Goal: Transaction & Acquisition: Purchase product/service

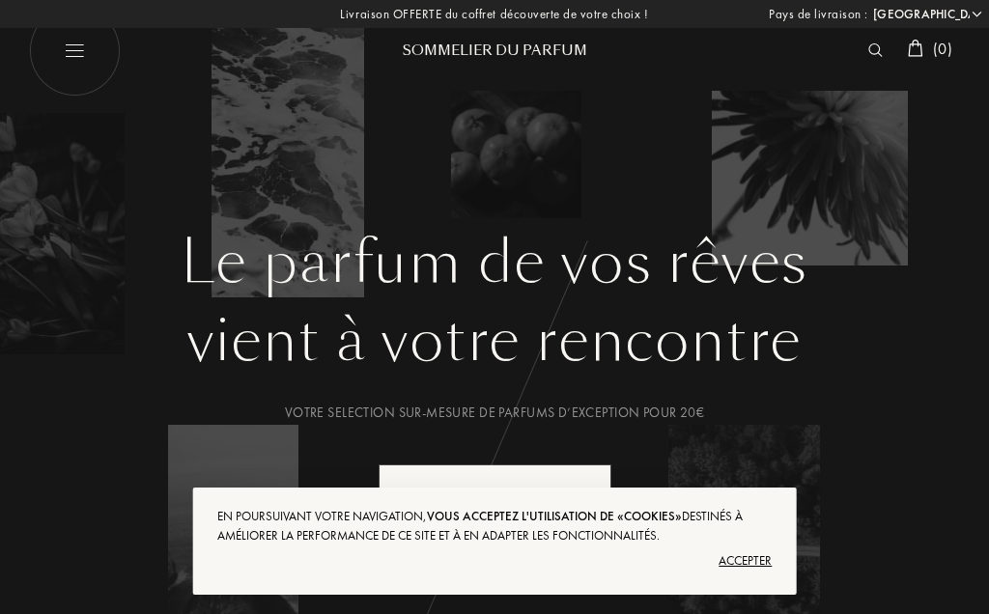
select select "FR"
click at [86, 64] on img at bounding box center [75, 51] width 92 height 92
select select "FR"
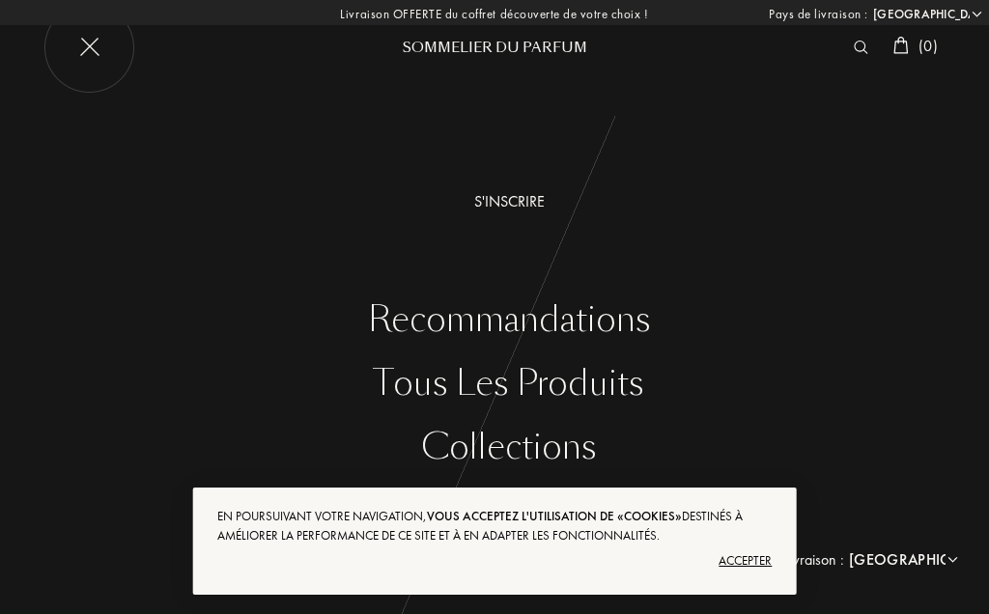
click at [621, 391] on div "Tous les produits" at bounding box center [509, 384] width 960 height 40
click at [626, 394] on div "Tous les produits" at bounding box center [509, 384] width 960 height 40
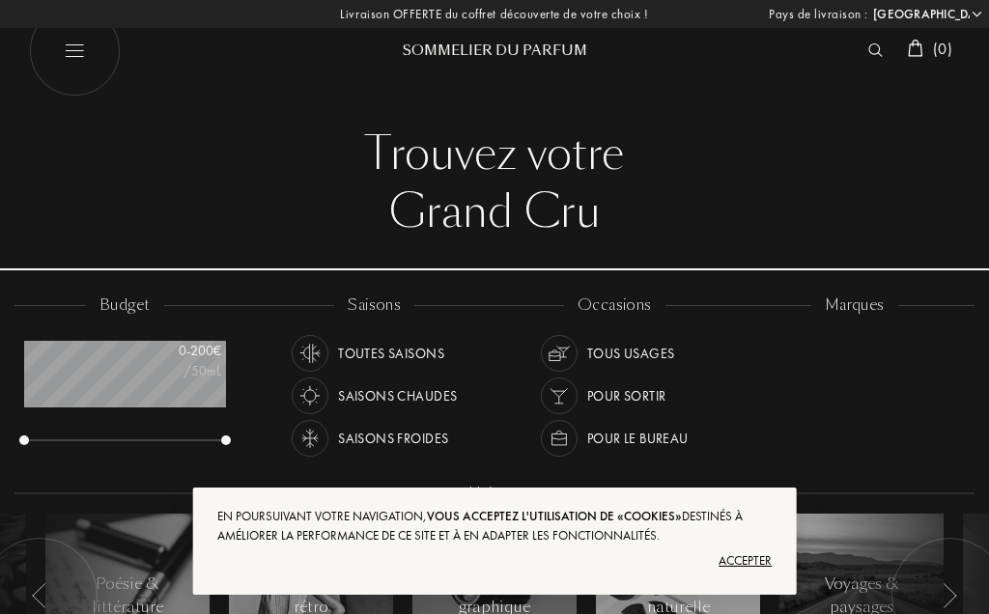
select select "FR"
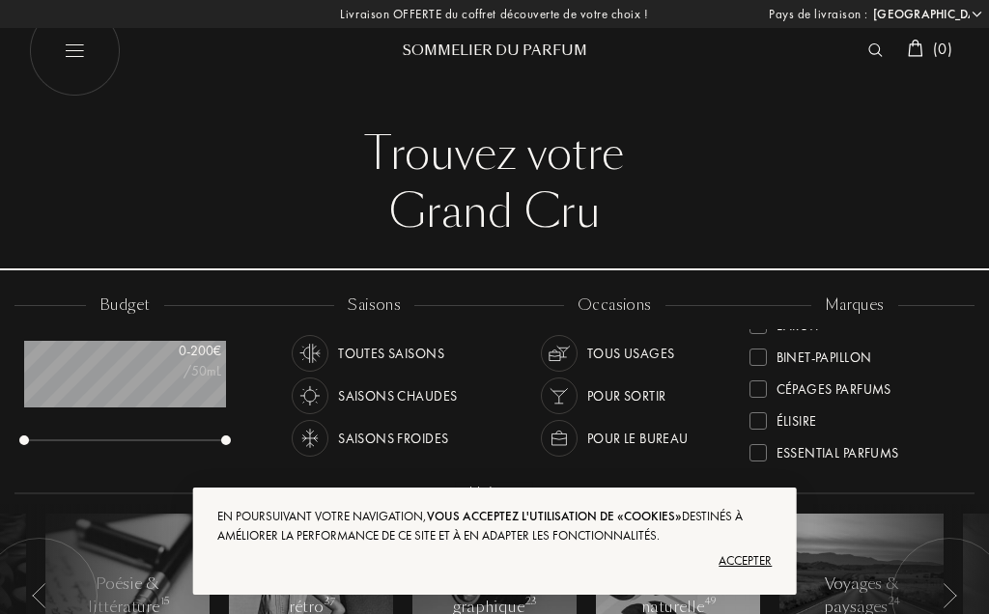
scroll to position [123, 0]
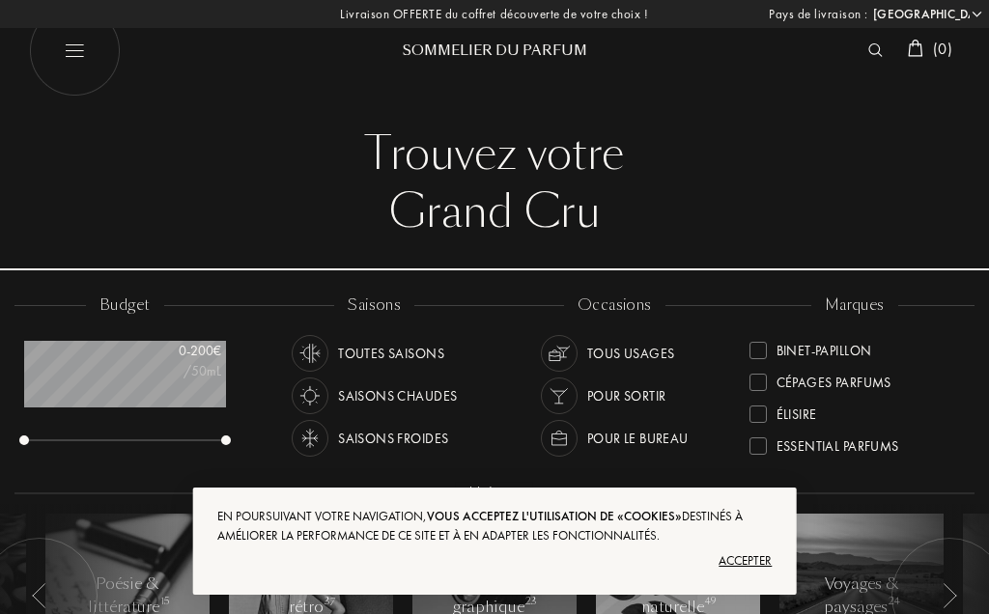
click at [887, 386] on div "Cépages Parfums" at bounding box center [834, 379] width 115 height 26
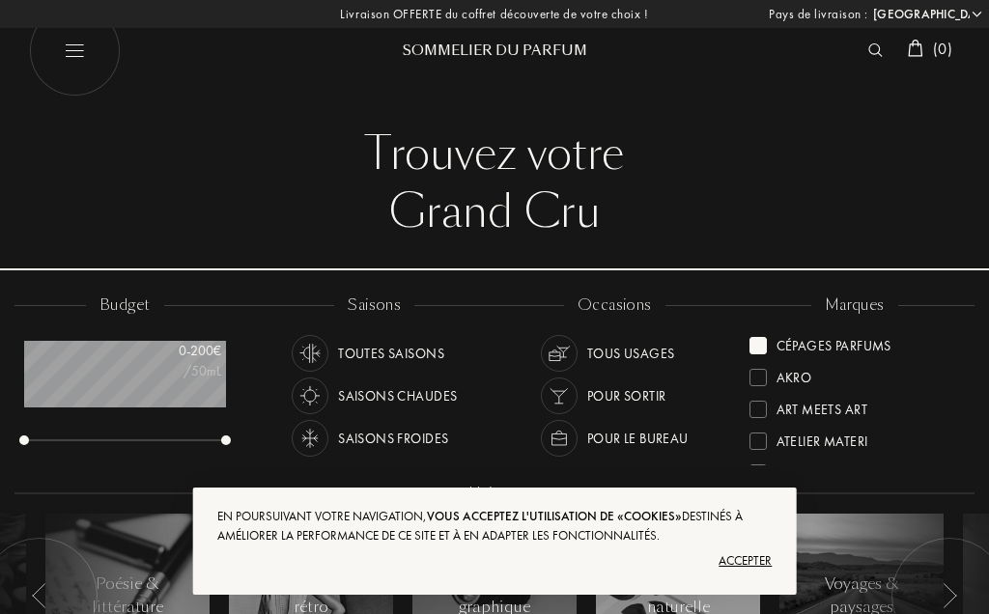
click at [756, 575] on div "Accepter" at bounding box center [494, 561] width 555 height 31
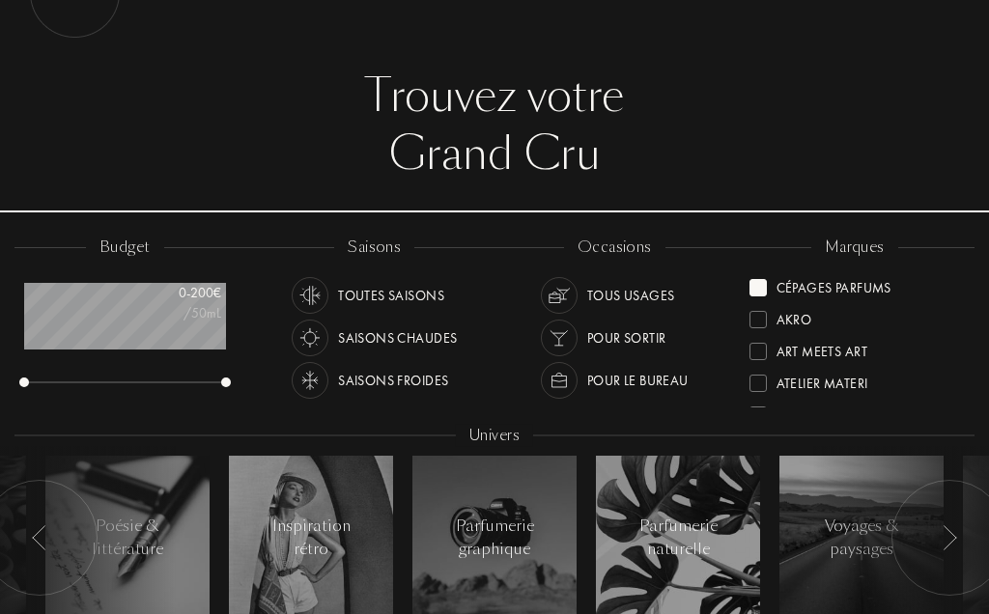
scroll to position [18, 0]
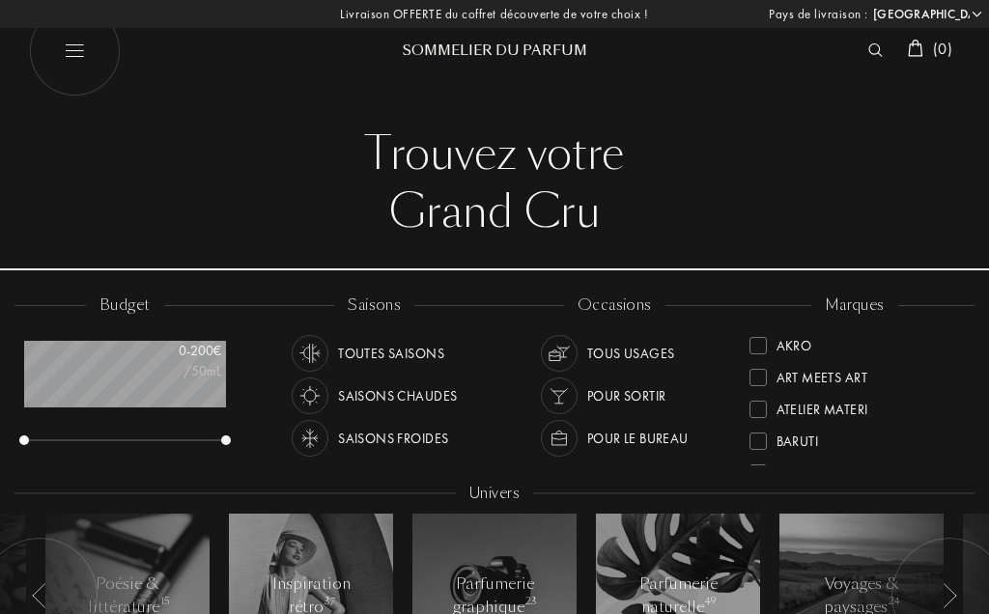
select select "FR"
click at [84, 60] on img at bounding box center [75, 51] width 92 height 92
select select "FR"
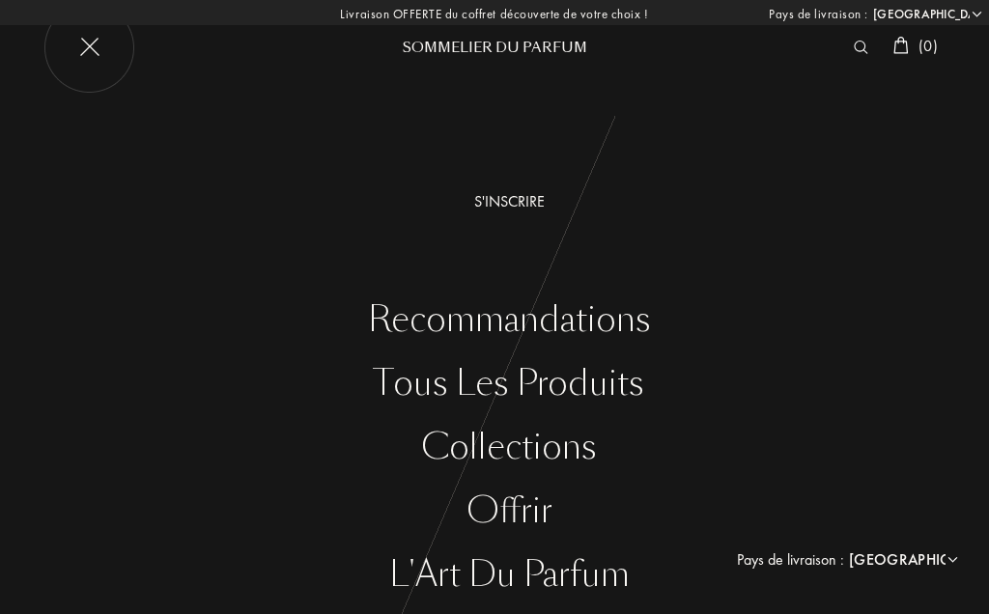
click at [585, 460] on div "Collections" at bounding box center [509, 448] width 960 height 40
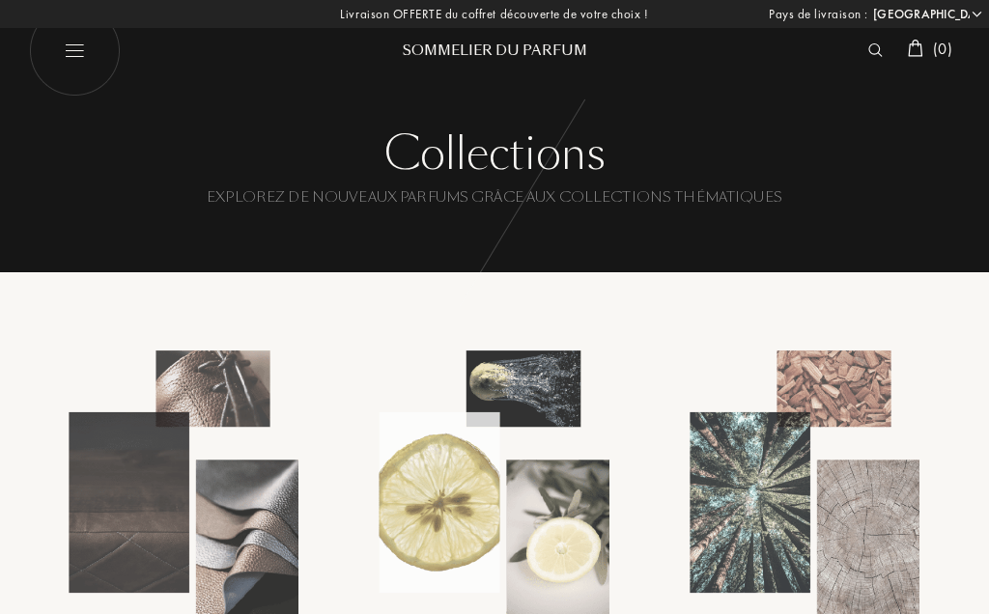
select select "FR"
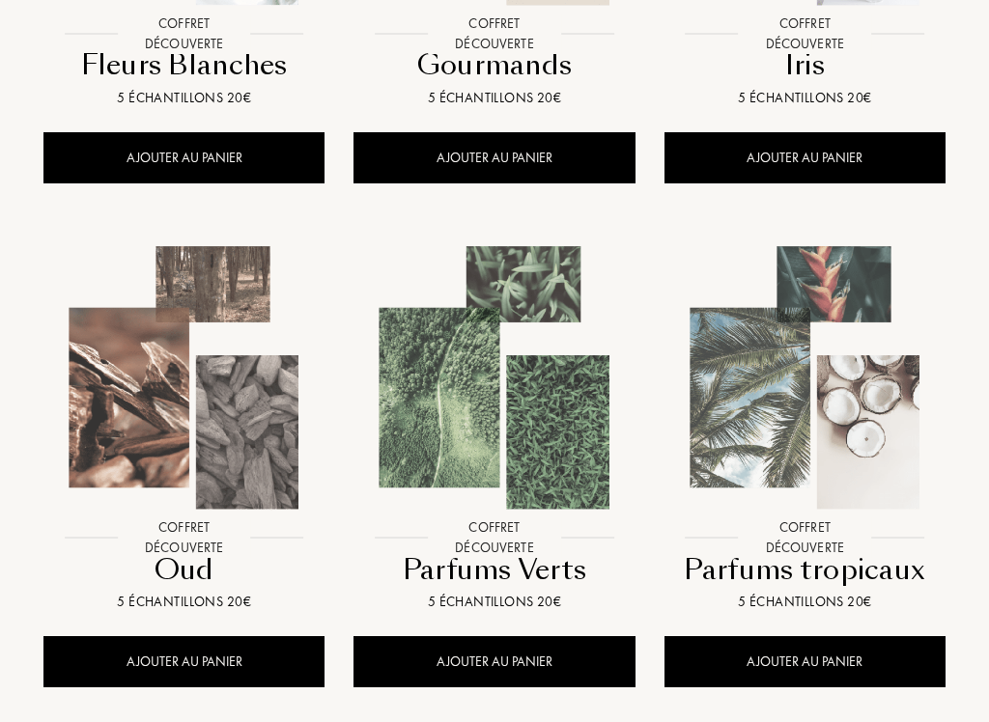
scroll to position [1190, 0]
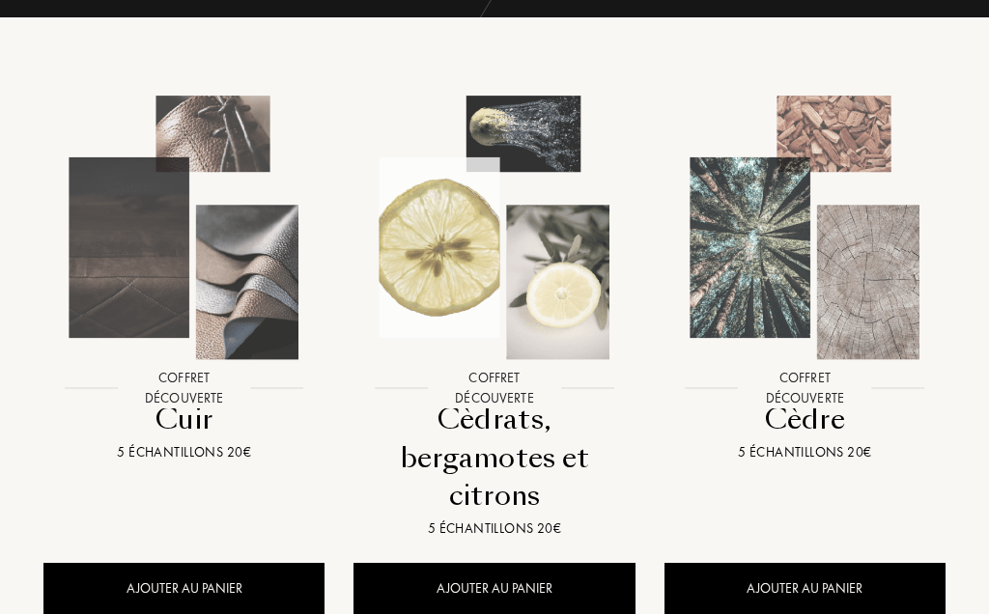
click at [517, 433] on div "Cèdrats, bergamotes et citrons" at bounding box center [494, 459] width 266 height 114
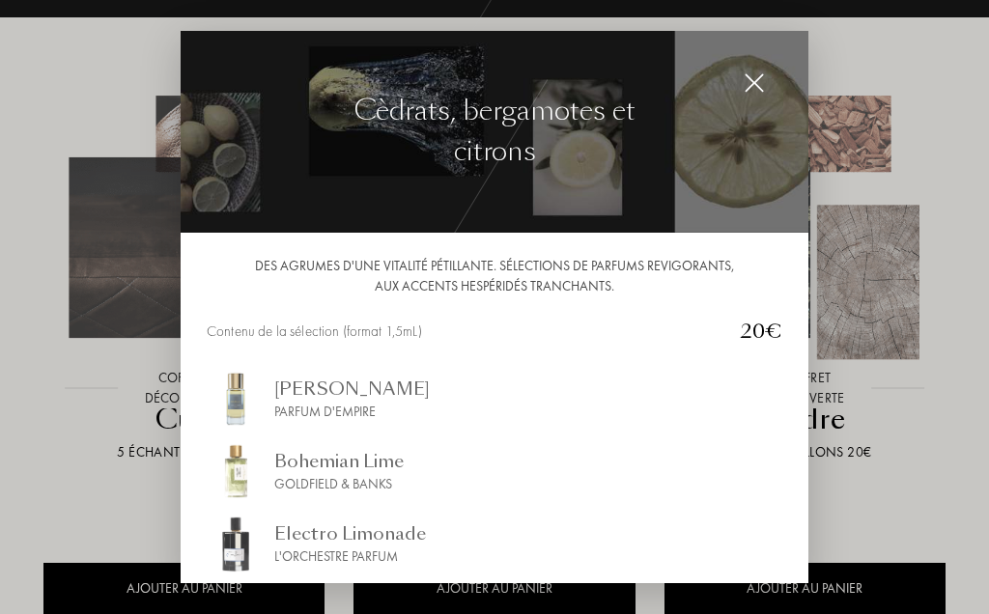
scroll to position [0, 0]
click at [754, 83] on img at bounding box center [754, 82] width 21 height 21
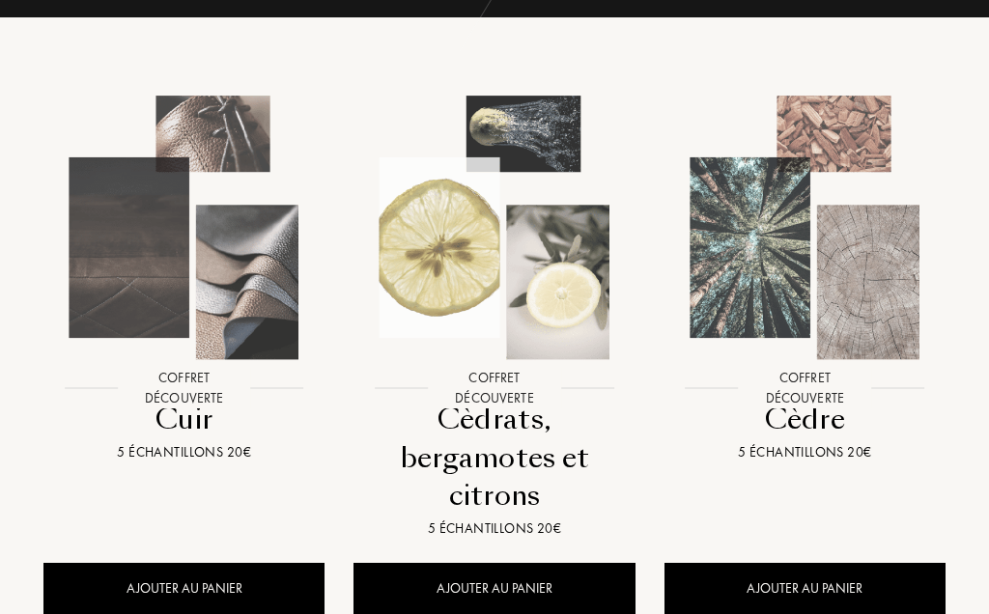
click at [821, 431] on div "Cèdre" at bounding box center [805, 420] width 266 height 38
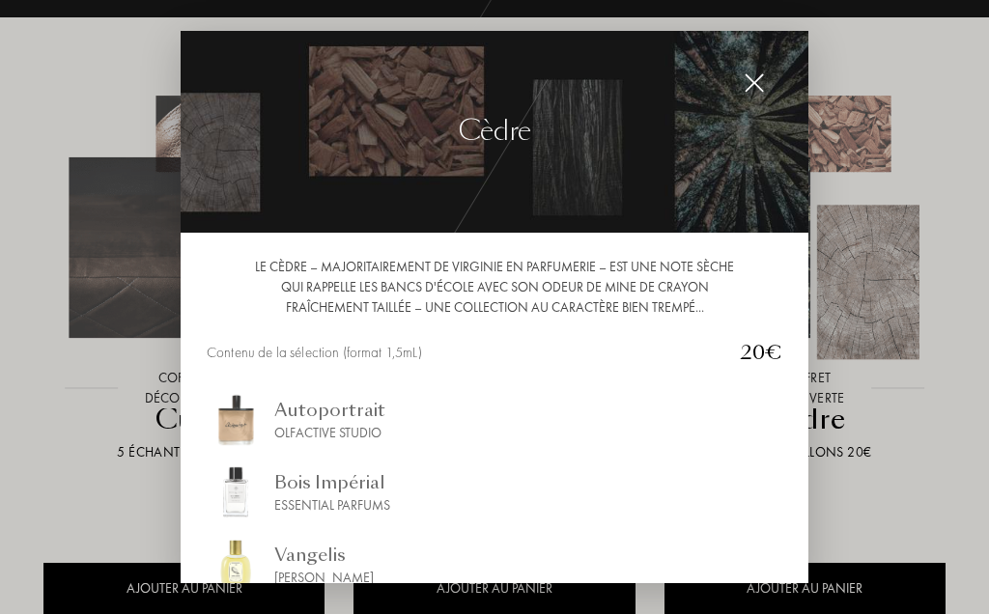
click at [757, 85] on img at bounding box center [754, 82] width 21 height 21
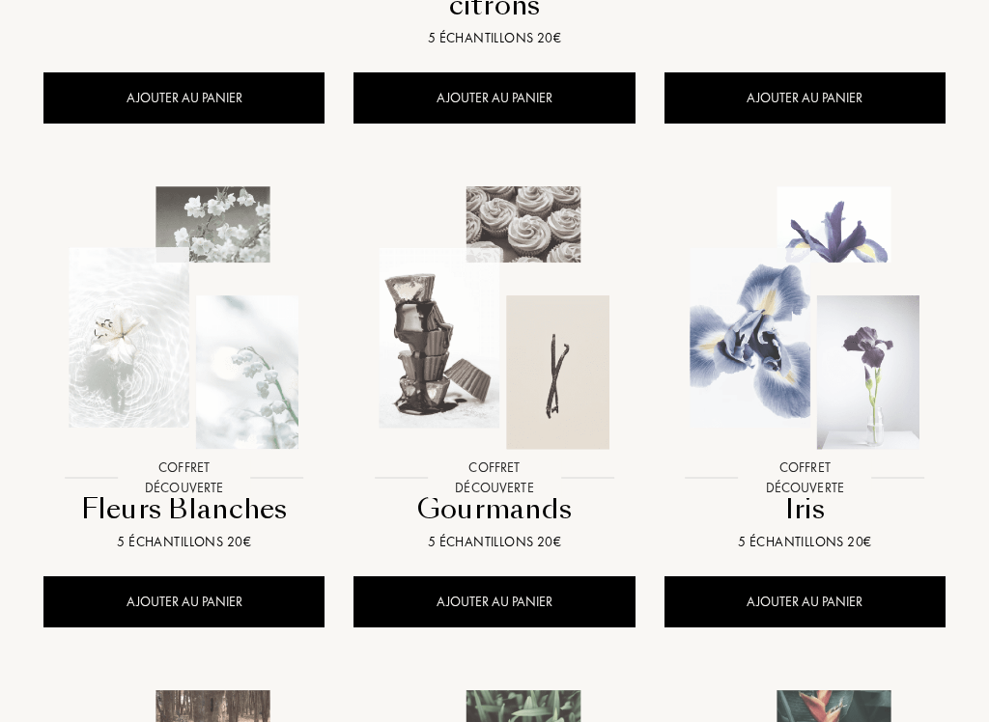
click at [214, 506] on div at bounding box center [184, 334] width 310 height 353
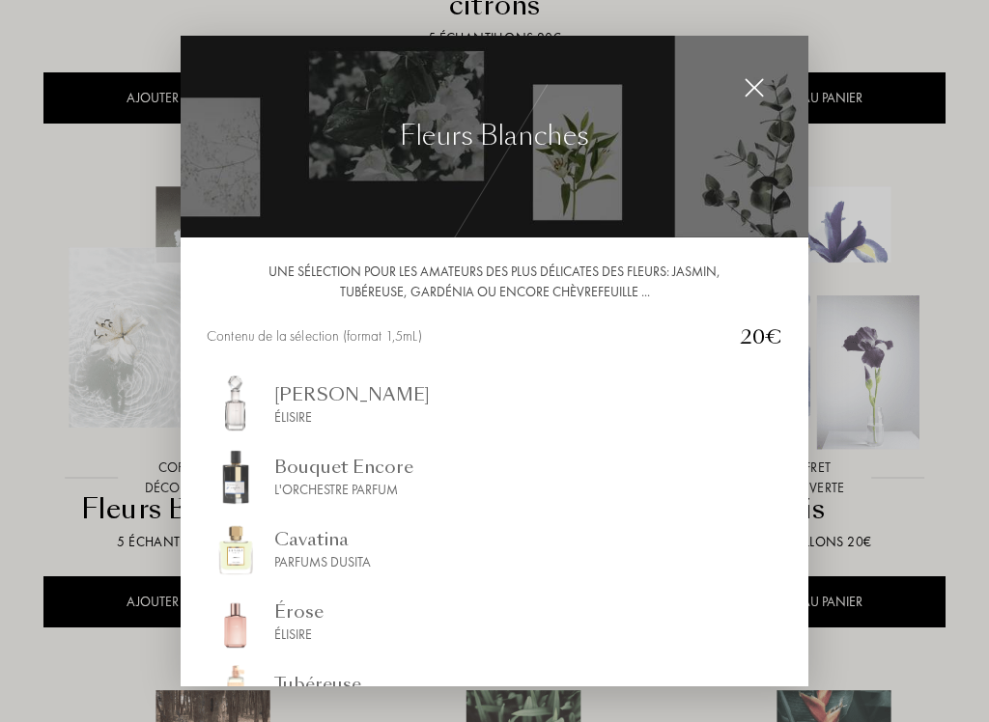
click at [758, 89] on img at bounding box center [754, 87] width 21 height 21
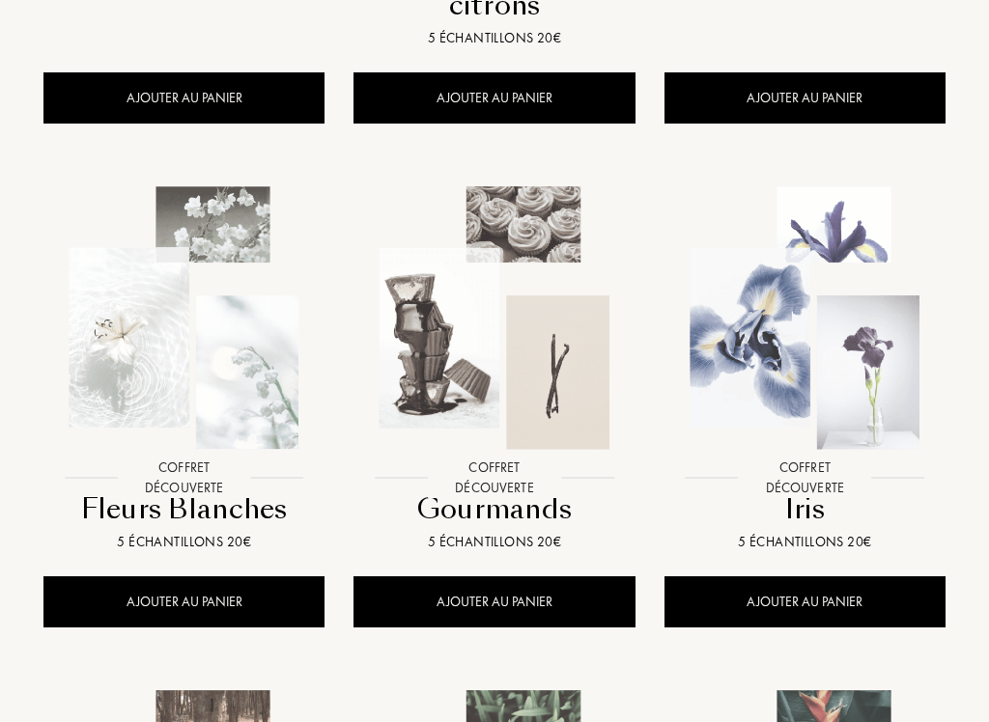
click at [554, 515] on div "Gourmands" at bounding box center [494, 510] width 266 height 38
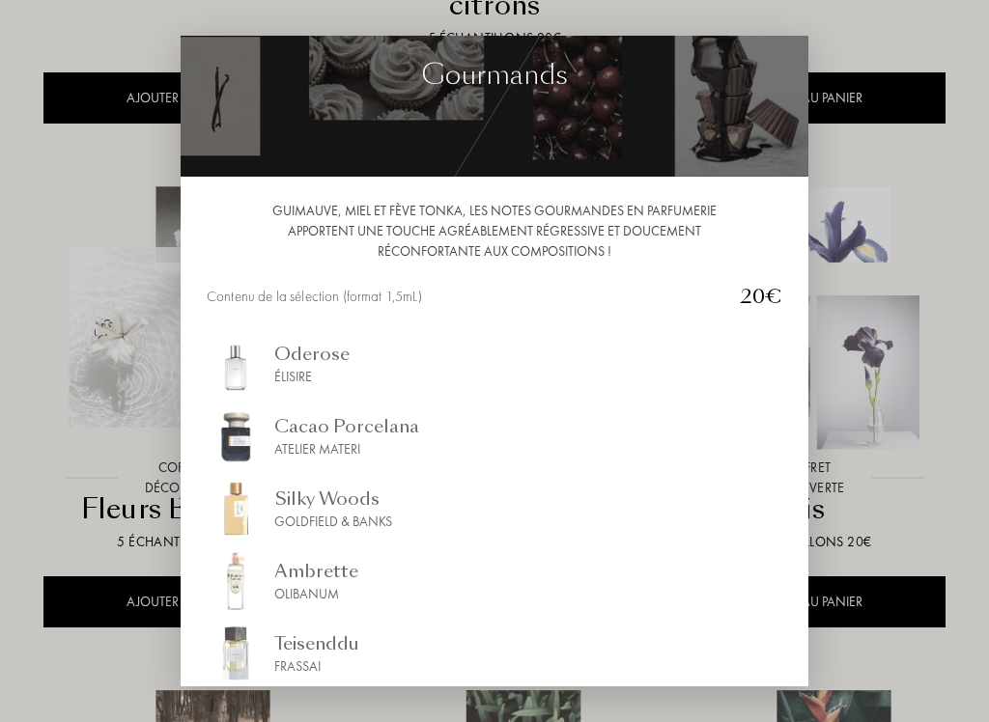
scroll to position [42, 0]
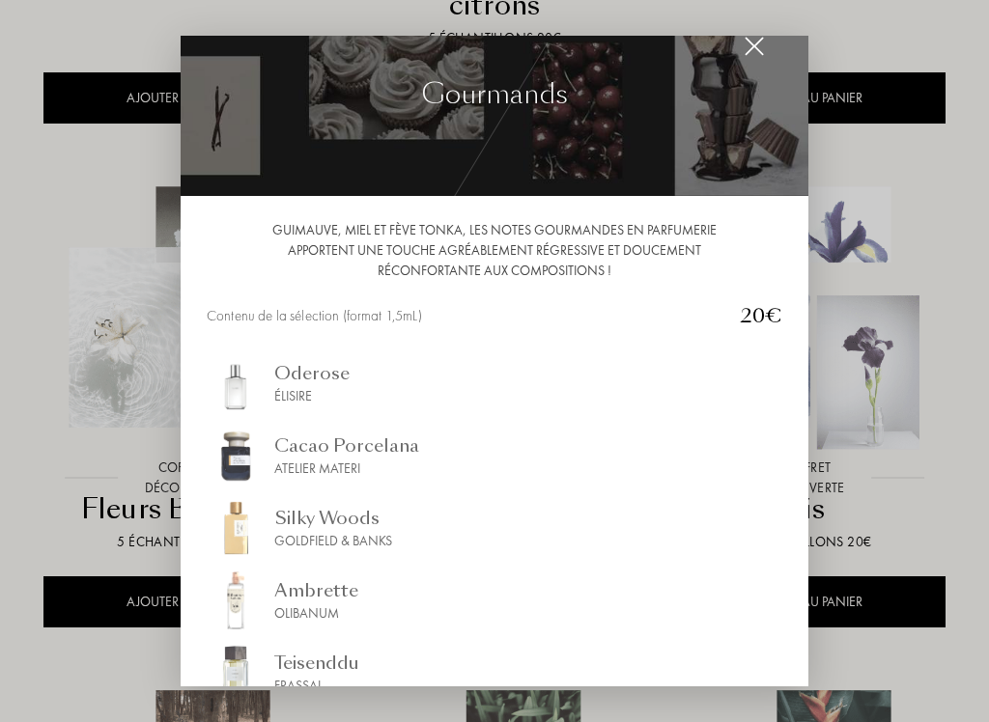
click at [760, 53] on img at bounding box center [754, 46] width 21 height 21
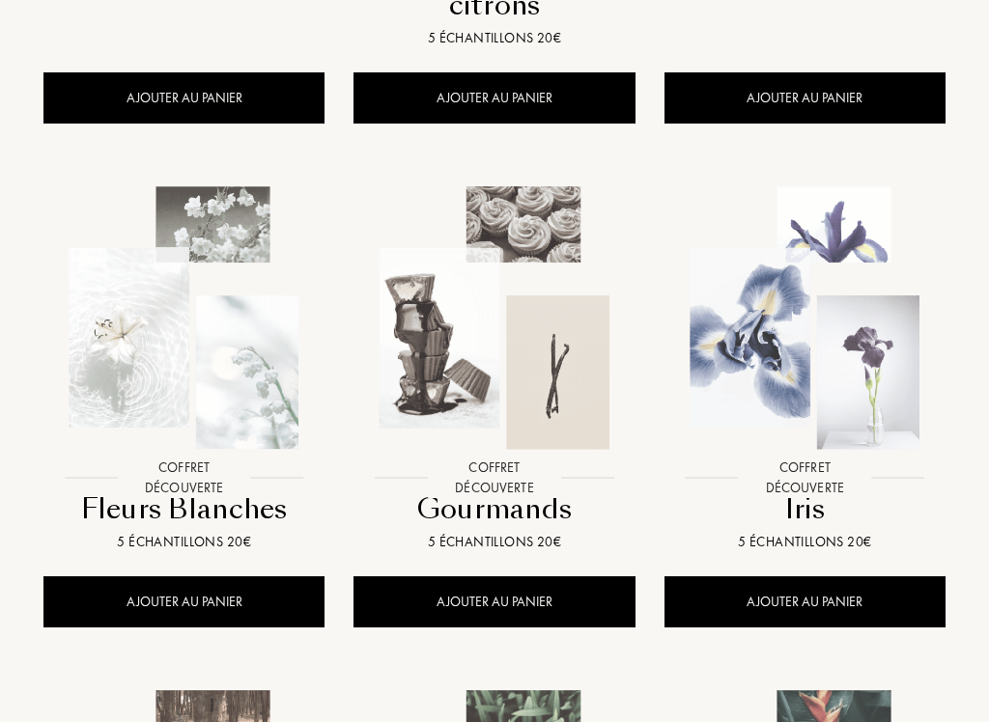
click at [825, 524] on div "Iris" at bounding box center [805, 510] width 266 height 38
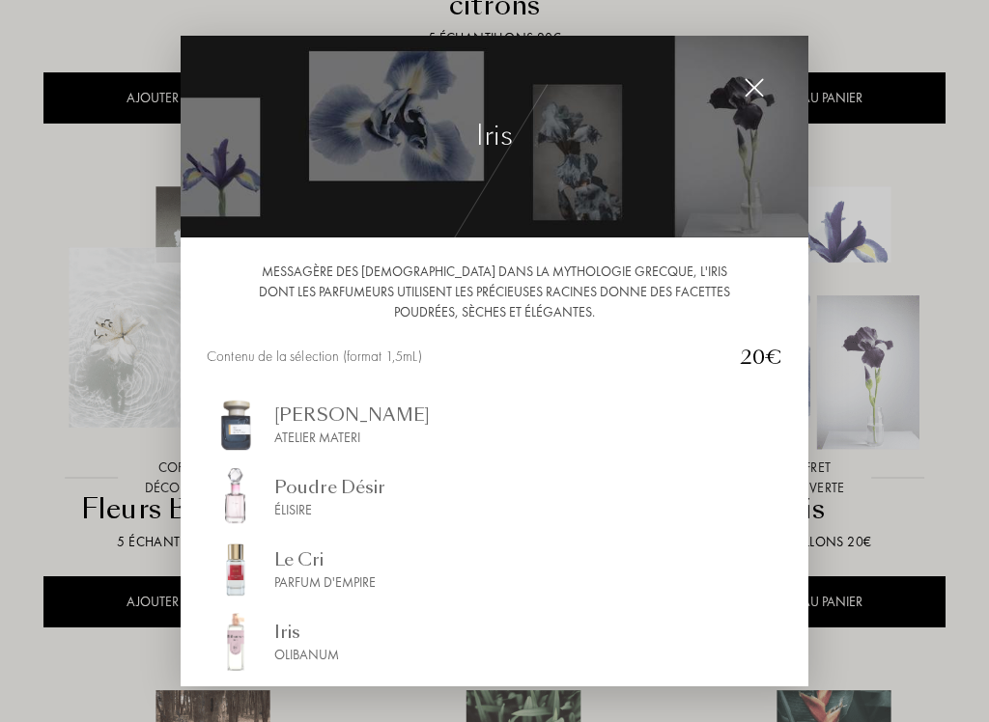
scroll to position [0, 0]
click at [757, 86] on img at bounding box center [754, 87] width 21 height 21
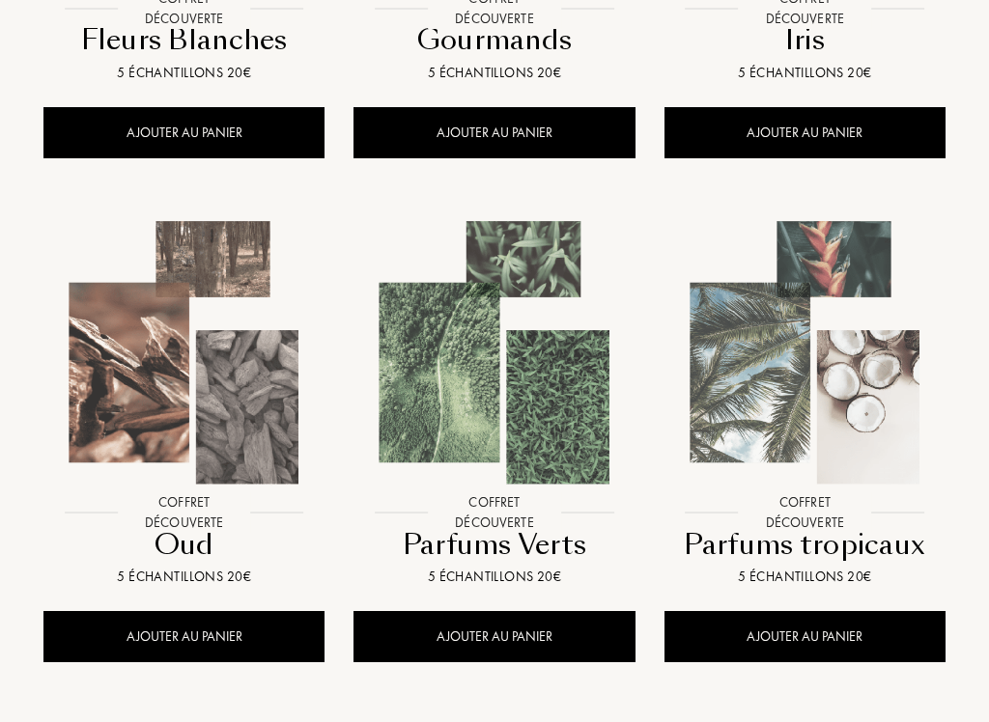
scroll to position [1250, 0]
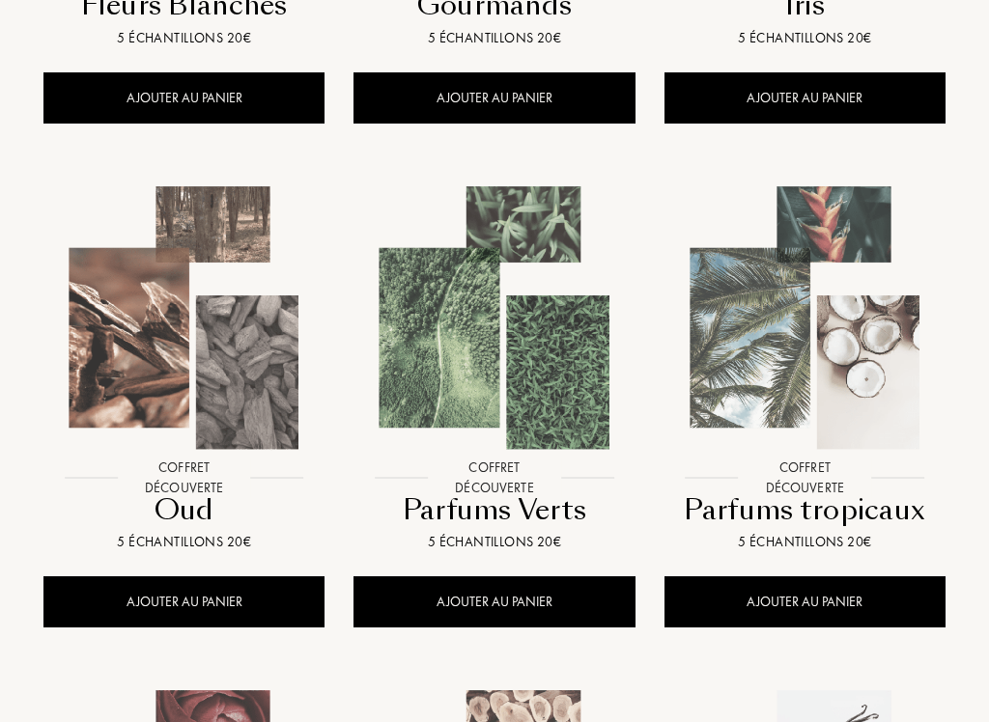
click at [526, 510] on div "Parfums Verts" at bounding box center [494, 511] width 266 height 38
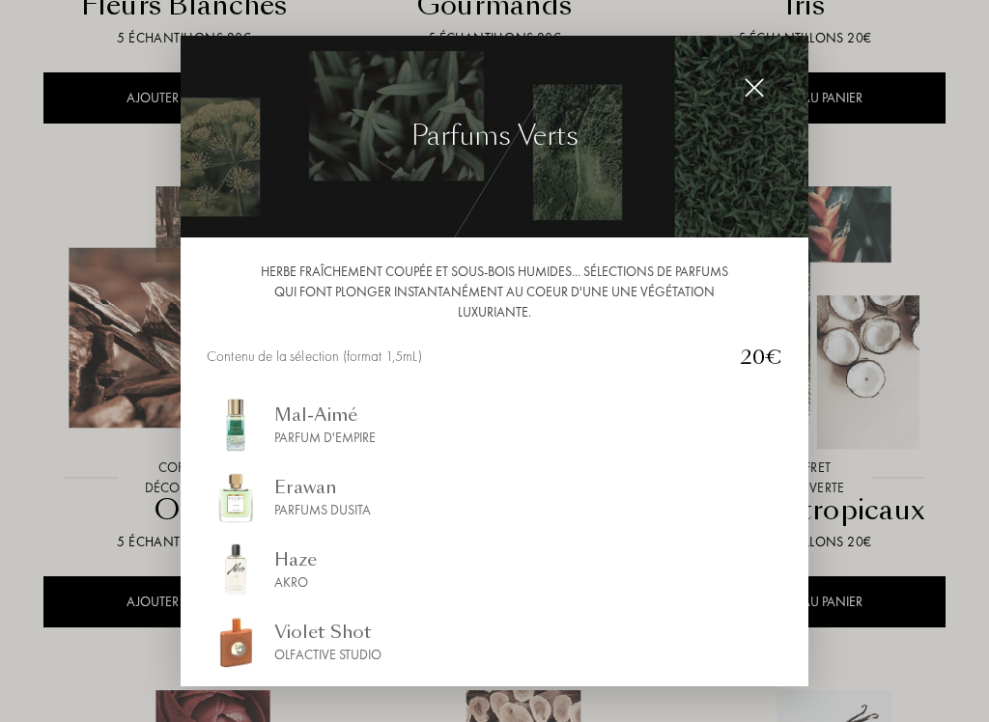
scroll to position [0, 0]
click at [752, 96] on img at bounding box center [754, 87] width 21 height 21
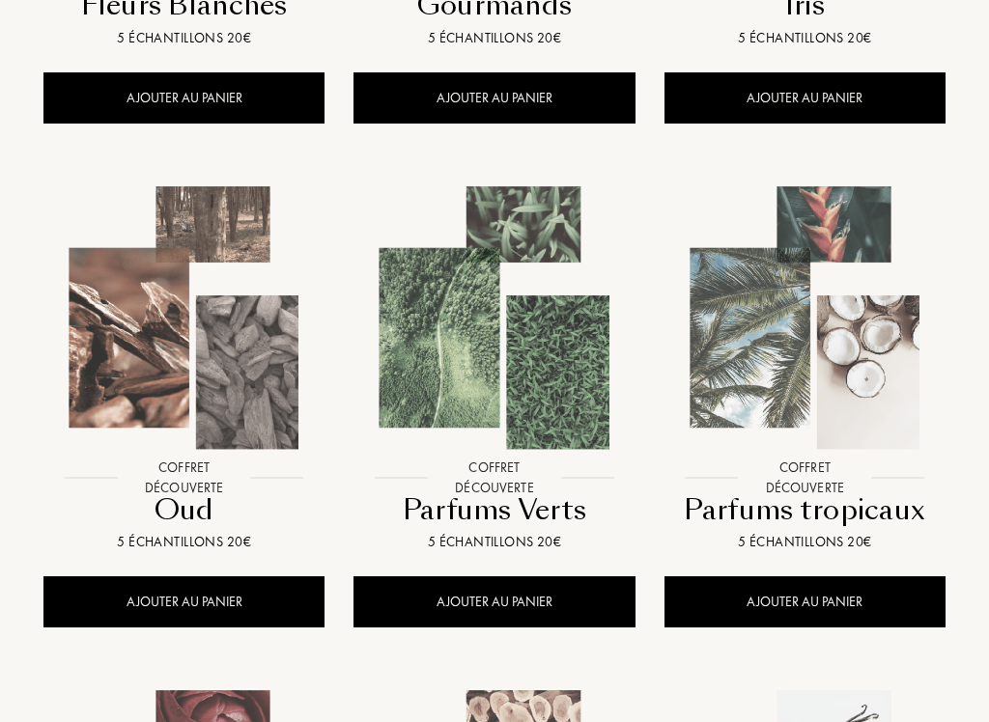
click at [831, 526] on div "Coffret découverte Coffret découverte Parfums tropicaux 5 échantillons 20€" at bounding box center [805, 354] width 266 height 395
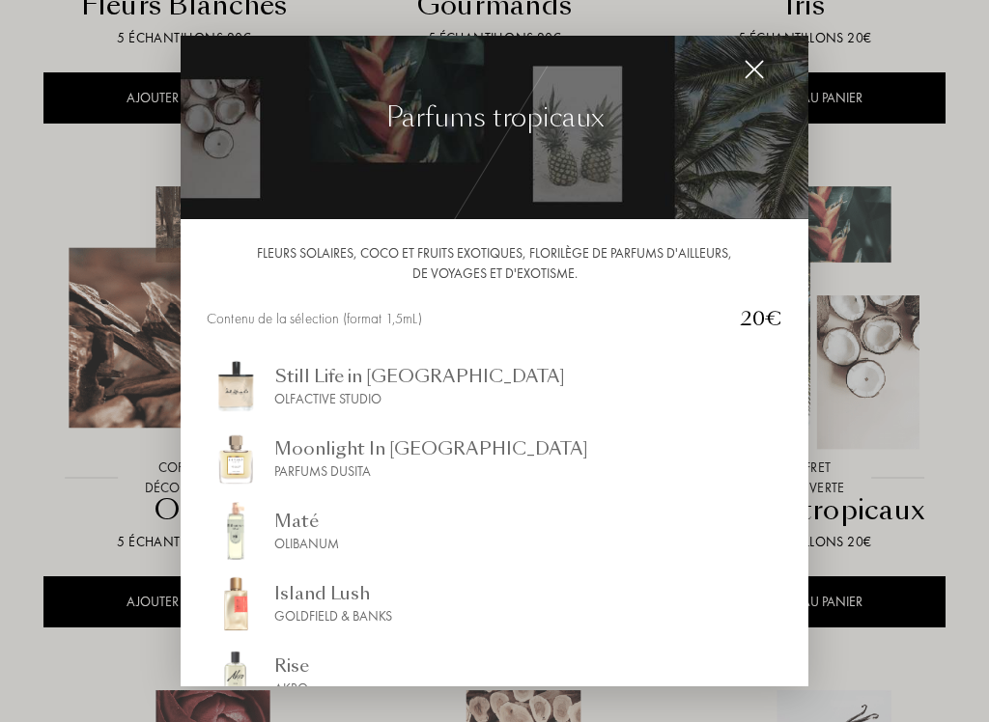
scroll to position [16, 0]
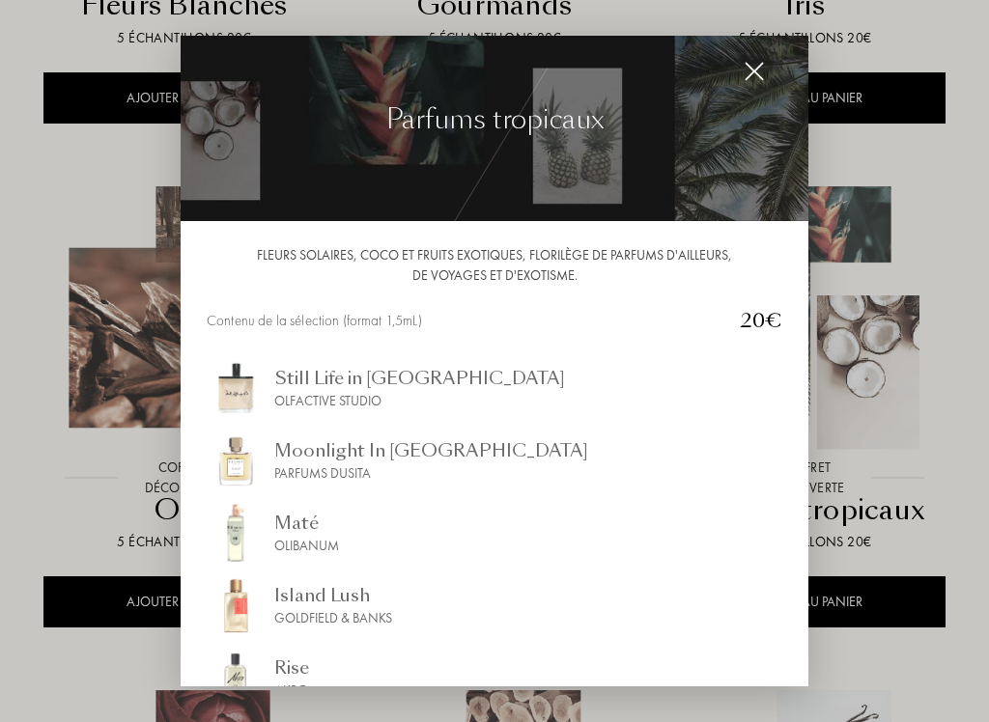
click at [755, 79] on img at bounding box center [754, 71] width 21 height 21
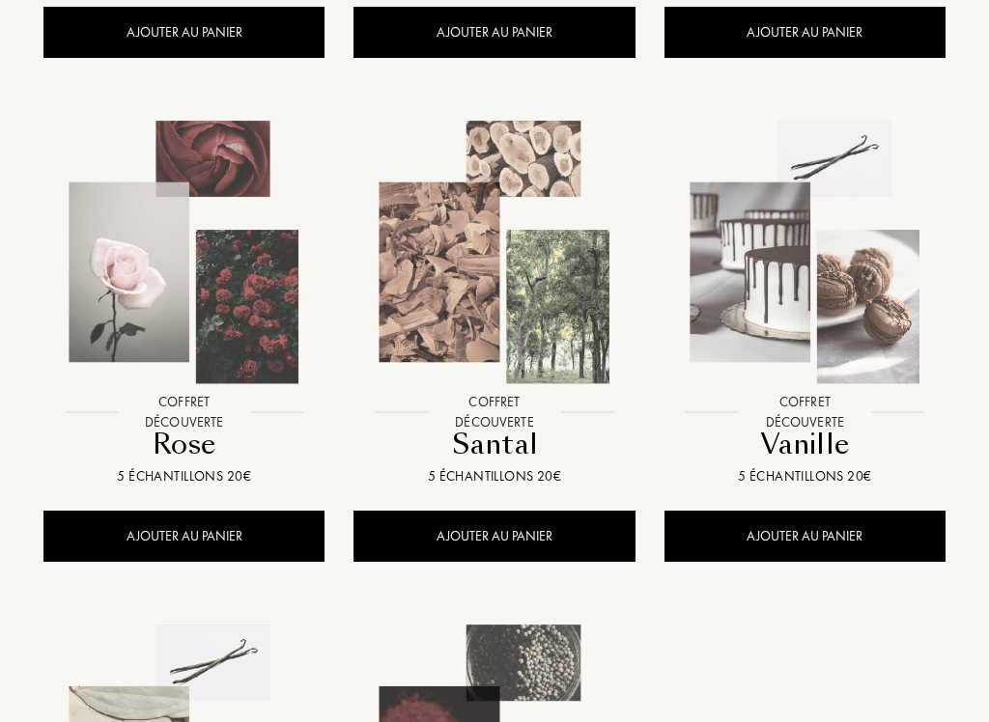
click at [202, 440] on div at bounding box center [184, 269] width 310 height 353
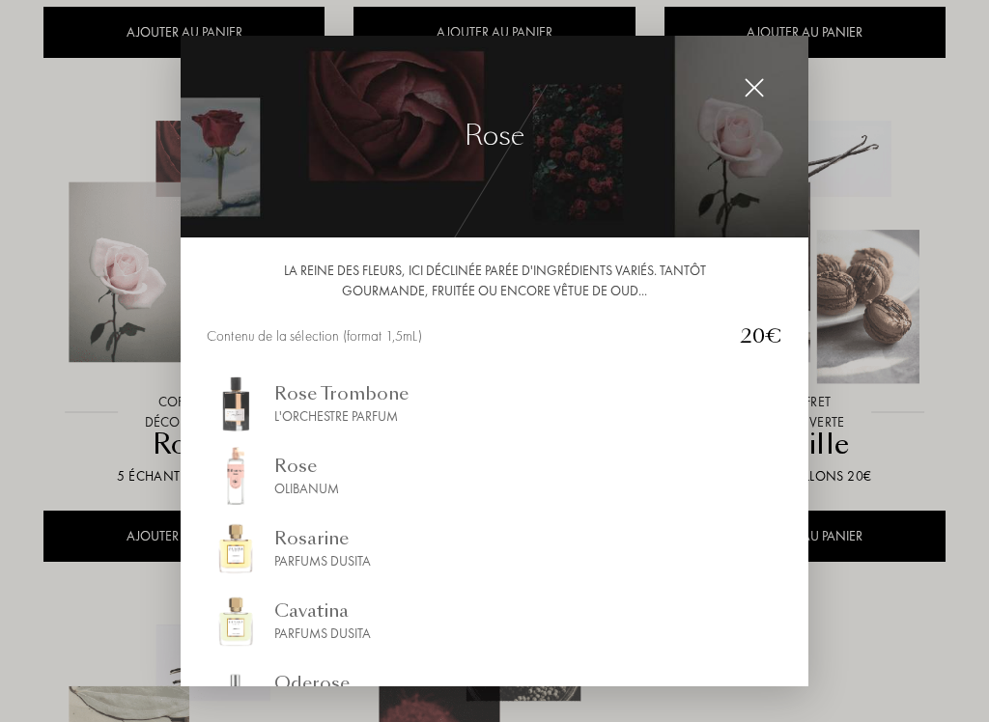
scroll to position [0, 0]
click at [756, 90] on img at bounding box center [754, 87] width 21 height 21
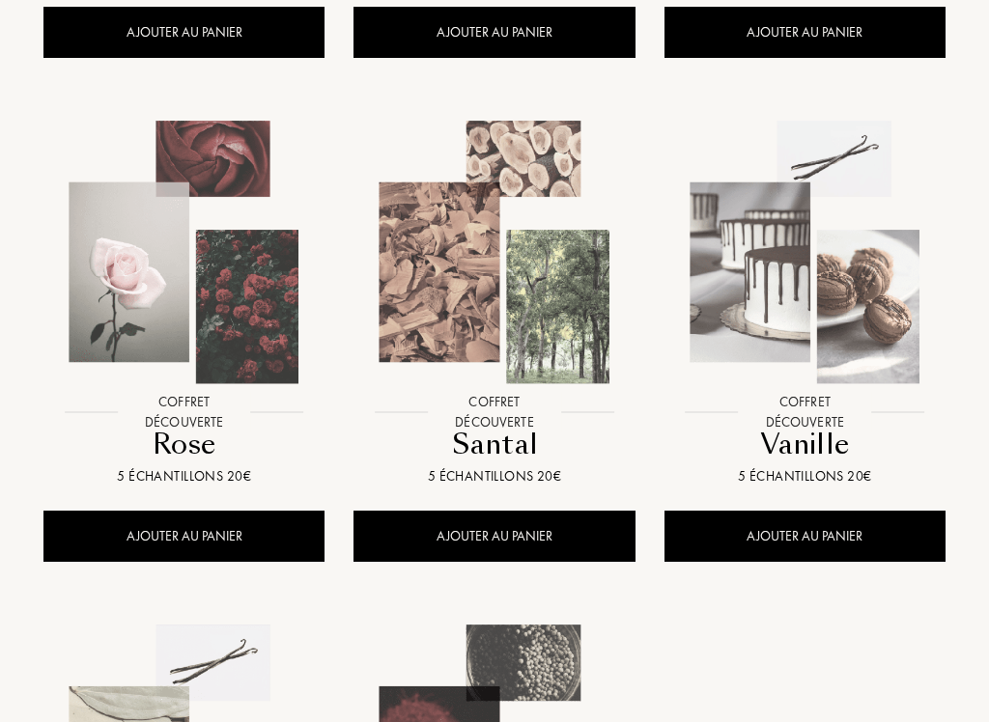
click at [519, 450] on div "Santal" at bounding box center [494, 445] width 266 height 38
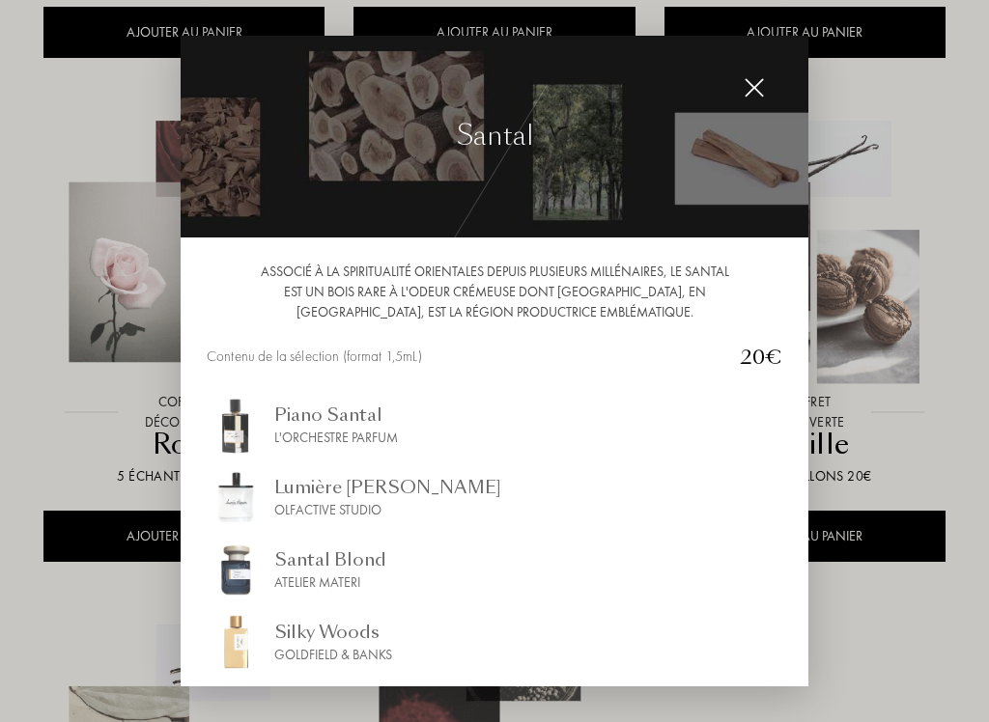
click at [753, 94] on img at bounding box center [754, 87] width 21 height 21
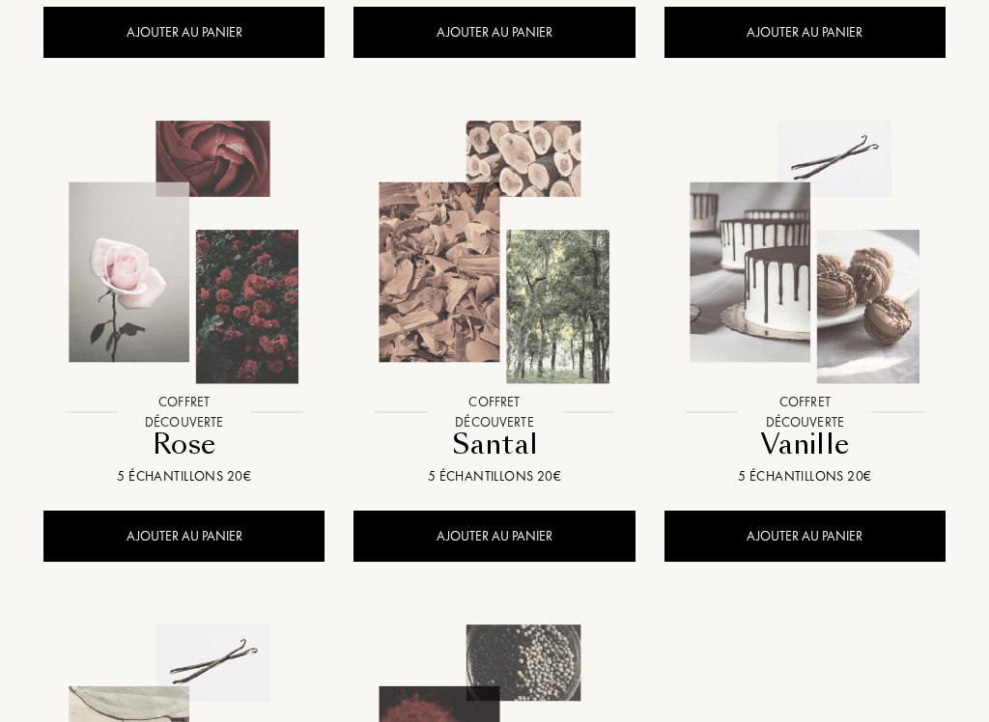
click at [823, 456] on div "Vanille" at bounding box center [805, 445] width 266 height 38
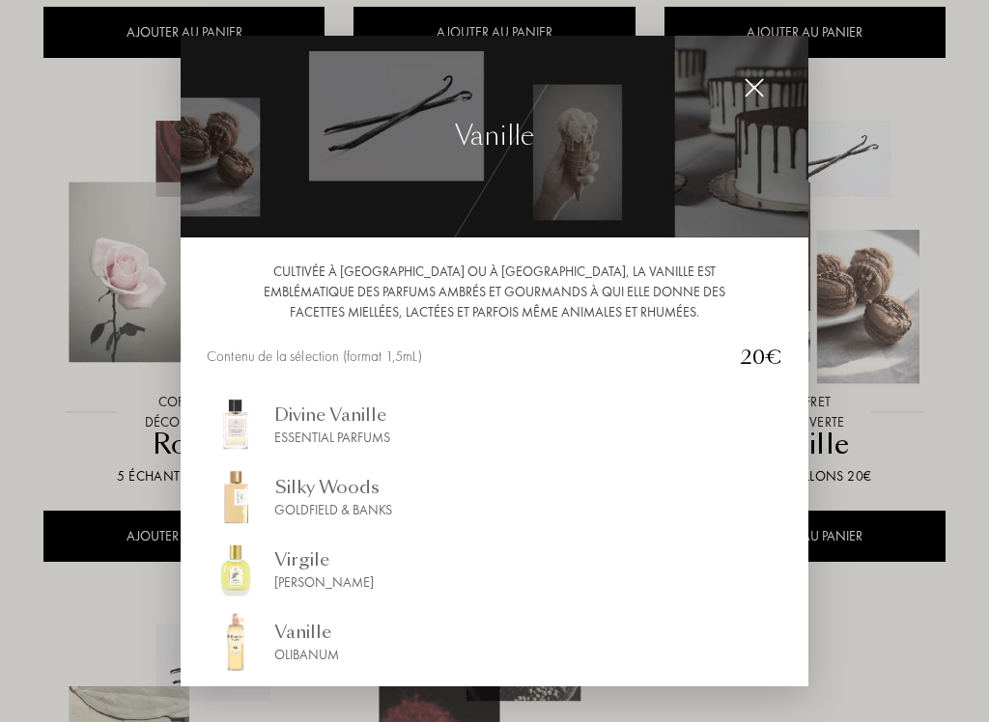
click at [752, 96] on img at bounding box center [754, 87] width 21 height 21
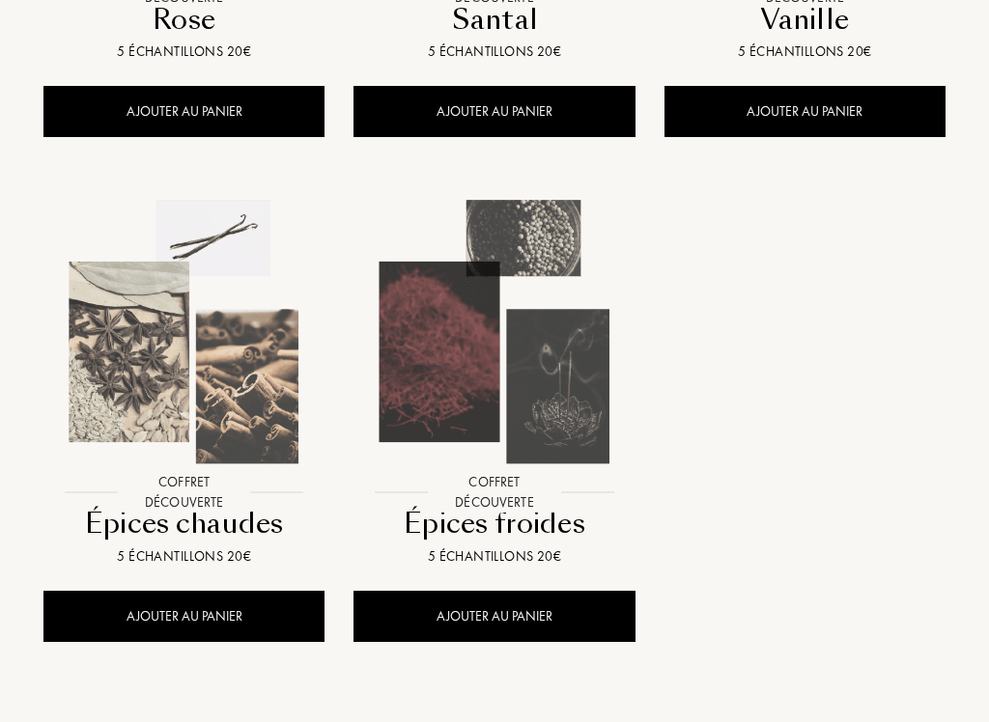
scroll to position [2250, 0]
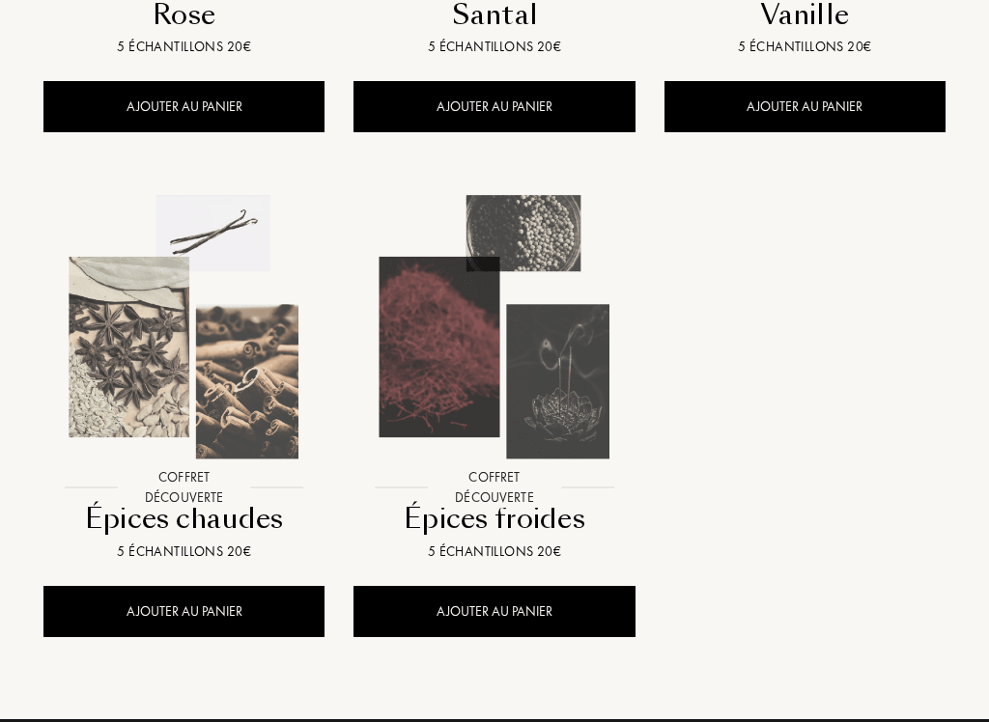
click at [232, 515] on div at bounding box center [184, 342] width 310 height 353
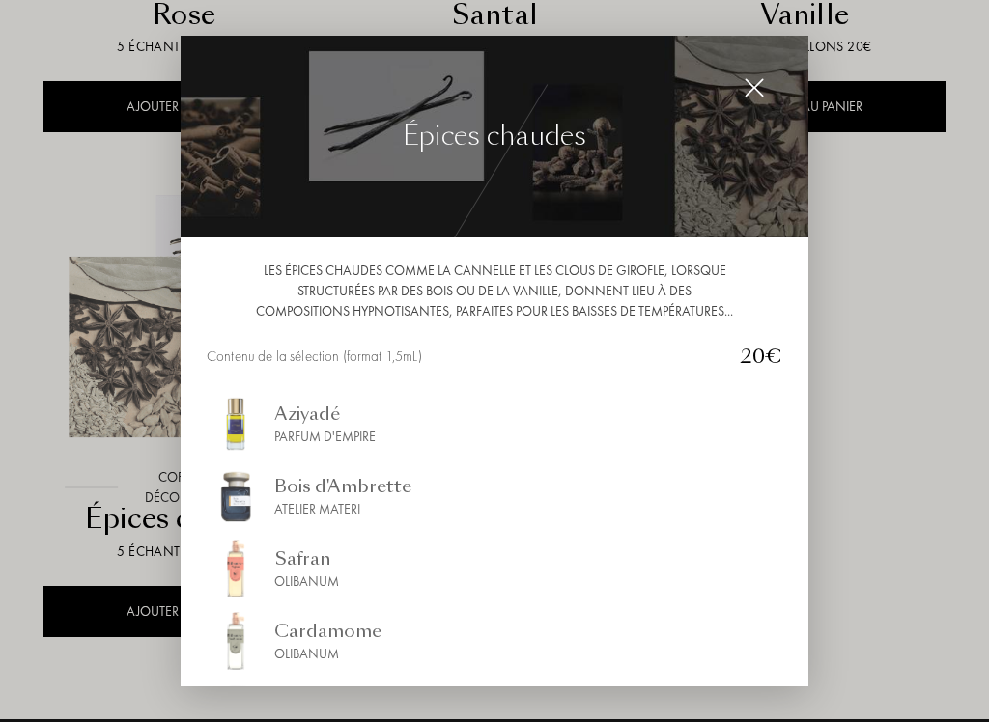
scroll to position [0, 0]
click at [758, 89] on img at bounding box center [754, 87] width 21 height 21
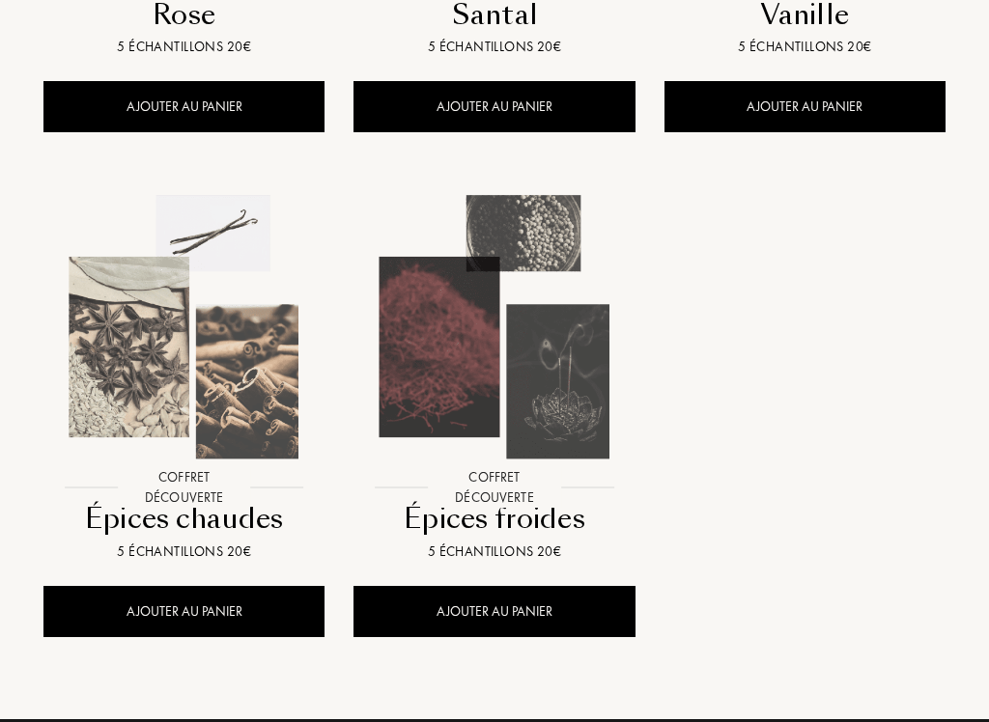
click at [585, 609] on div "AJOUTER AU PANIER" at bounding box center [494, 611] width 281 height 51
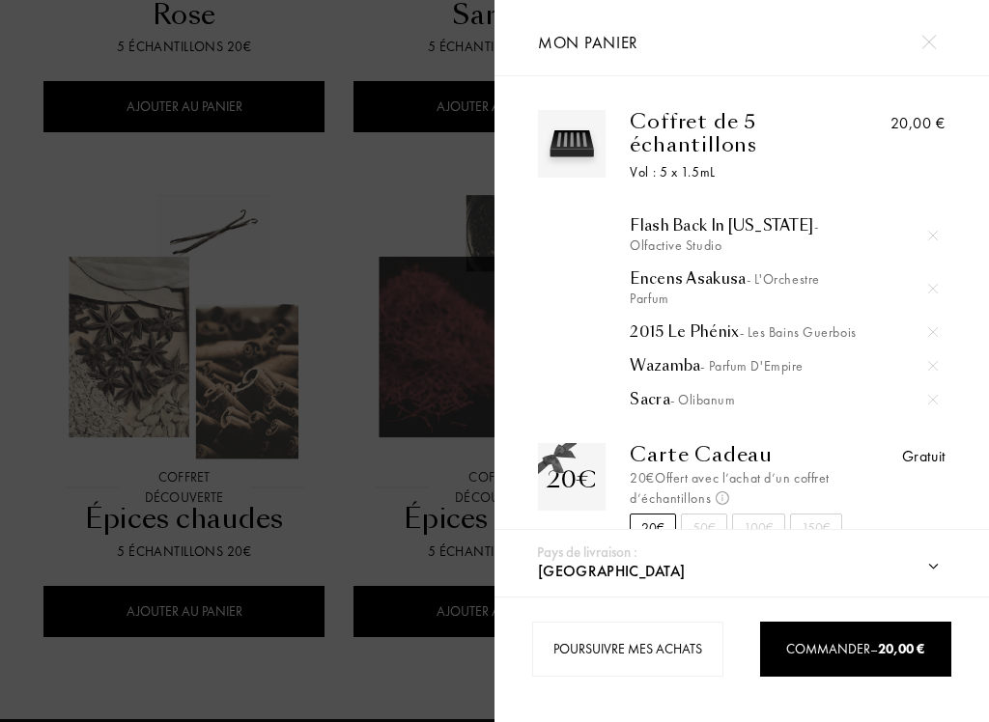
click at [931, 47] on img at bounding box center [928, 42] width 14 height 14
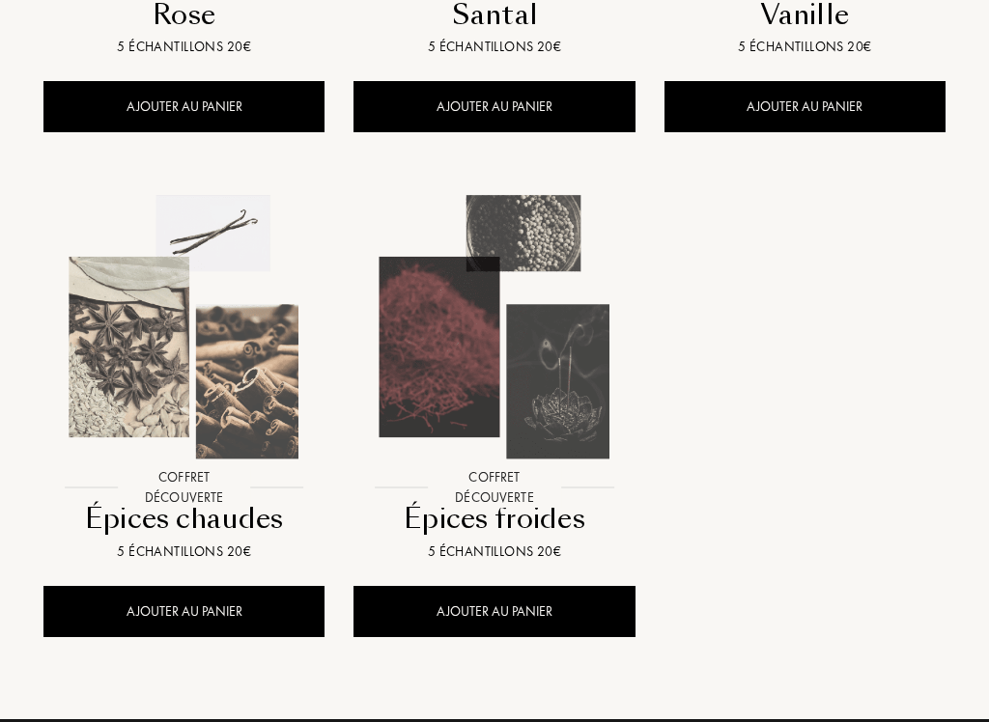
click at [551, 520] on div "Épices froides" at bounding box center [494, 519] width 266 height 38
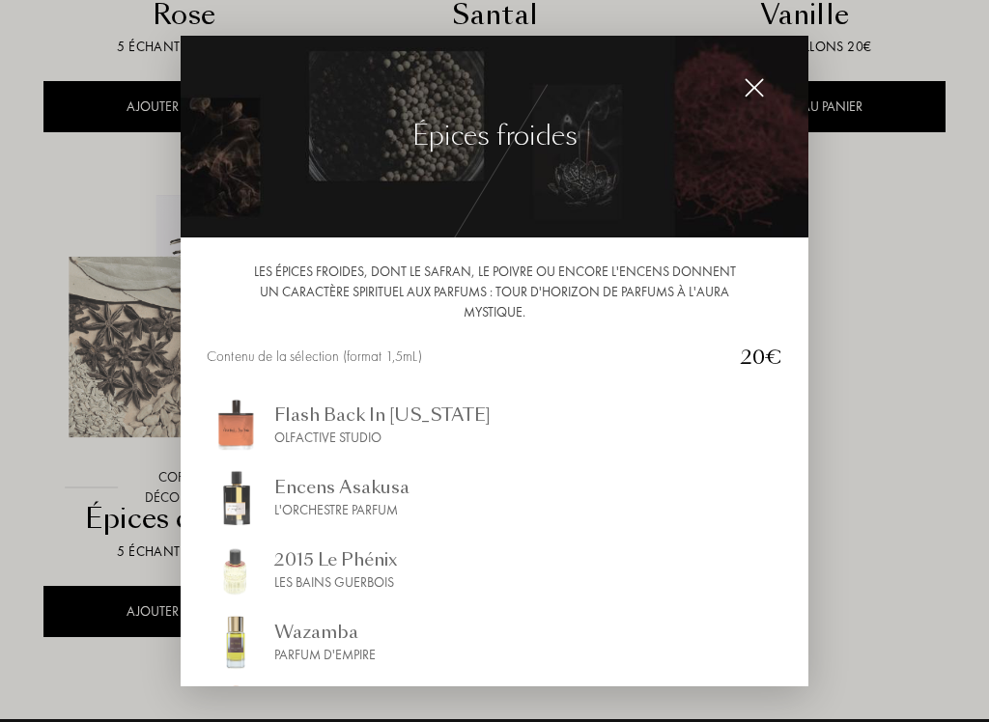
click at [758, 96] on img at bounding box center [754, 87] width 21 height 21
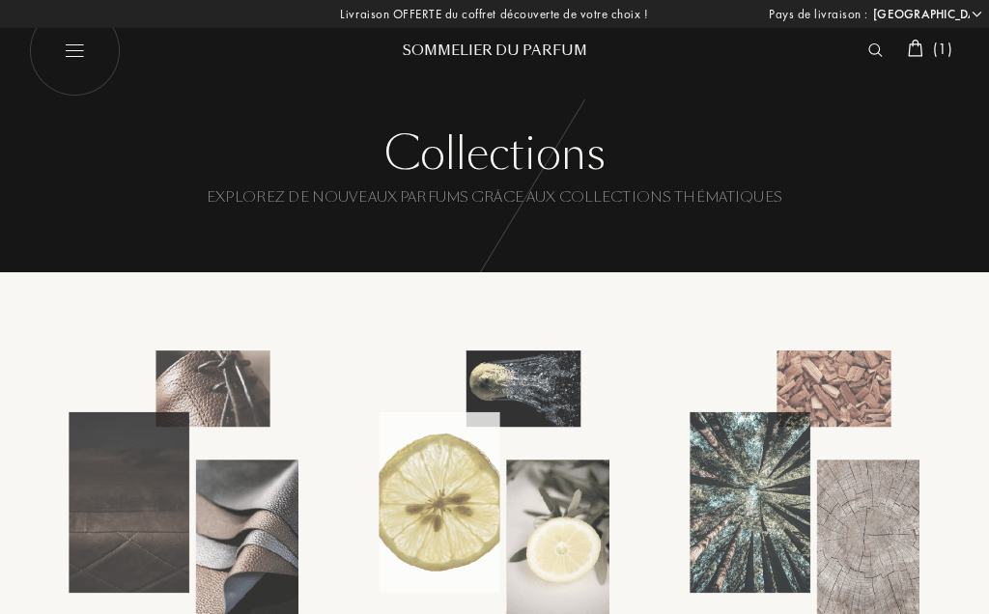
click at [74, 68] on img at bounding box center [75, 51] width 92 height 92
select select "FR"
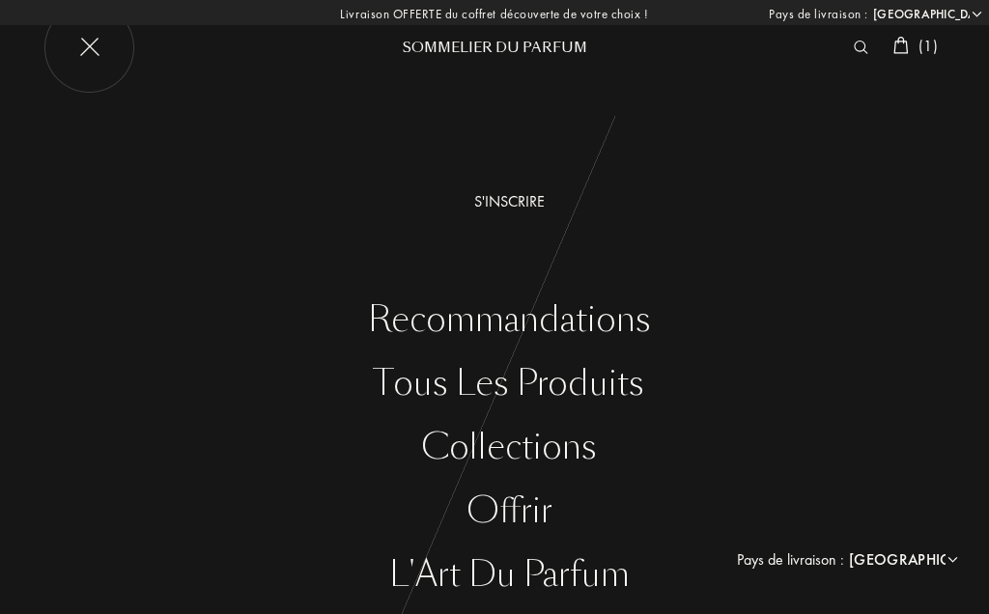
click at [616, 392] on div "Tous les produits" at bounding box center [509, 384] width 960 height 40
click at [636, 401] on div "Tous les produits" at bounding box center [509, 384] width 960 height 40
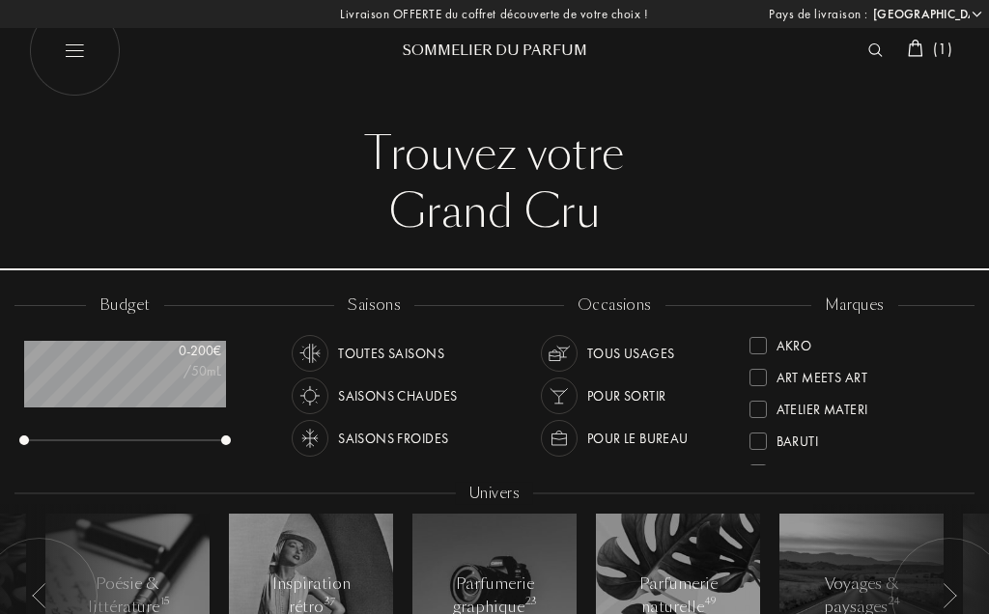
select select "FR"
click at [920, 56] on img at bounding box center [915, 48] width 15 height 17
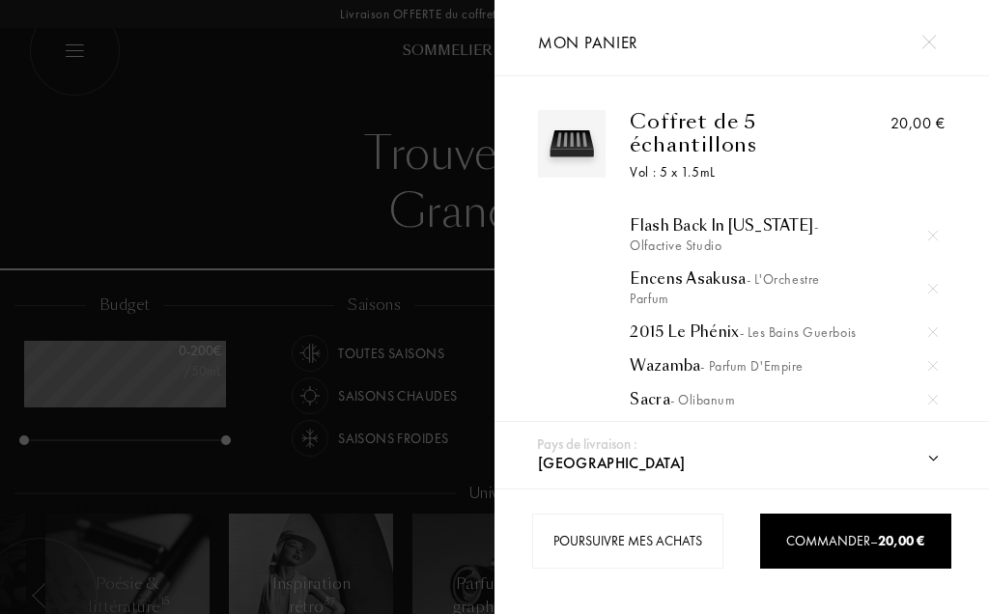
click at [581, 156] on img at bounding box center [572, 144] width 58 height 58
click at [937, 238] on img at bounding box center [933, 236] width 10 height 10
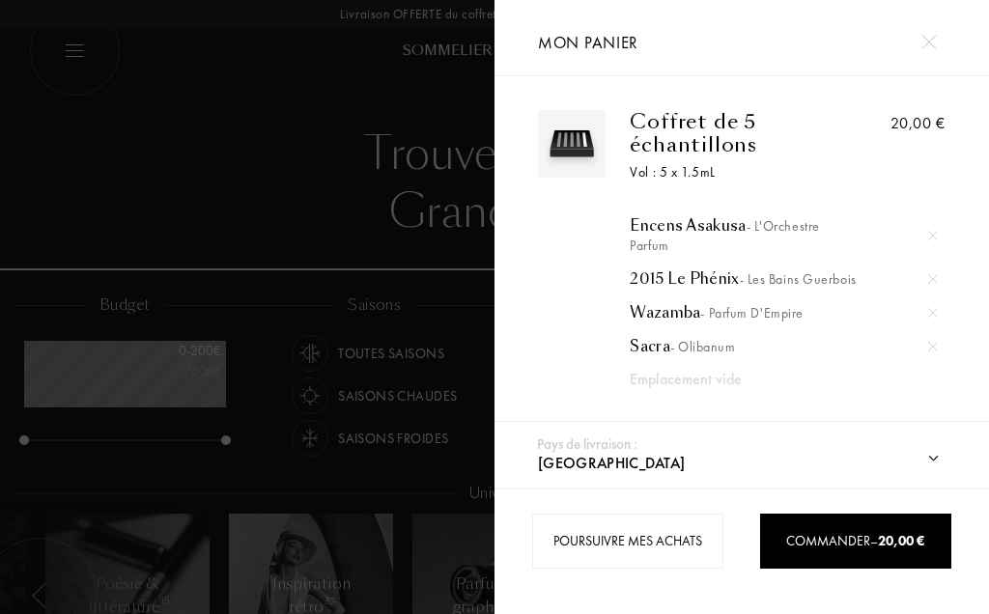
click at [935, 294] on div at bounding box center [933, 279] width 29 height 29
click at [943, 237] on div at bounding box center [933, 235] width 29 height 29
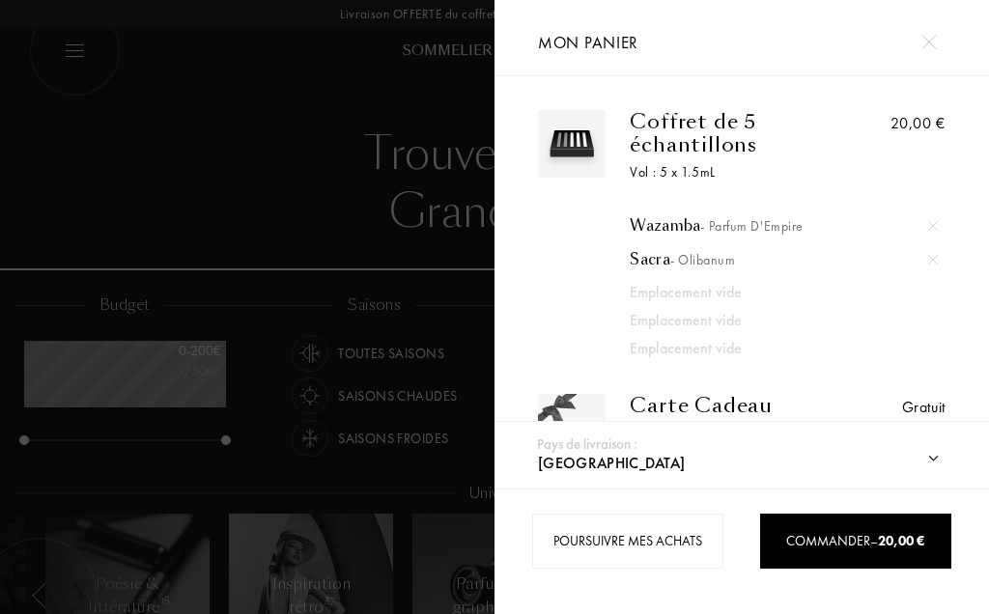
click at [936, 285] on div "20,00 €" at bounding box center [894, 235] width 102 height 250
click at [936, 225] on img at bounding box center [933, 226] width 10 height 10
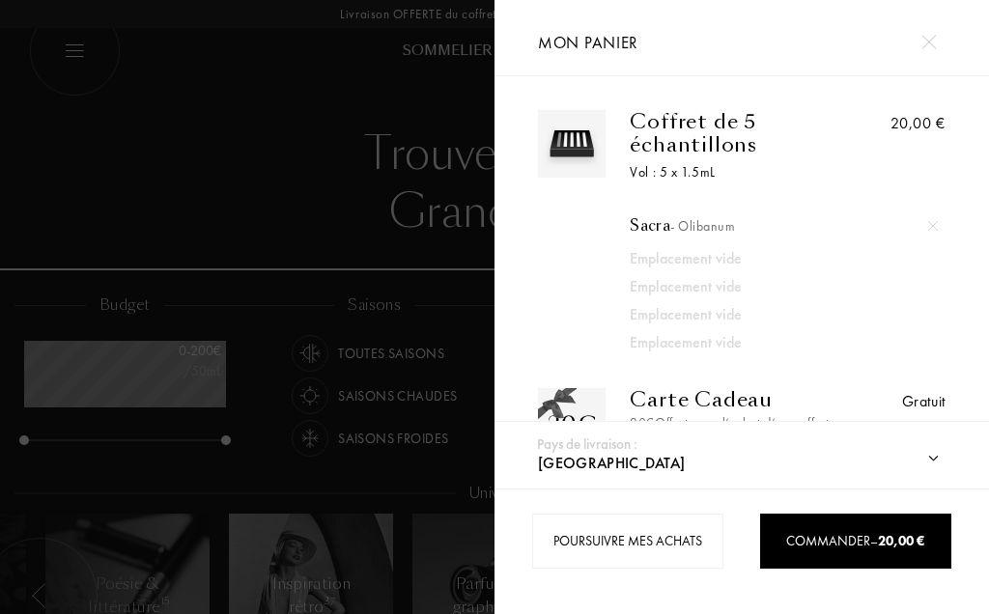
click at [939, 268] on div "20,00 €" at bounding box center [894, 232] width 102 height 244
click at [936, 230] on img at bounding box center [933, 226] width 10 height 10
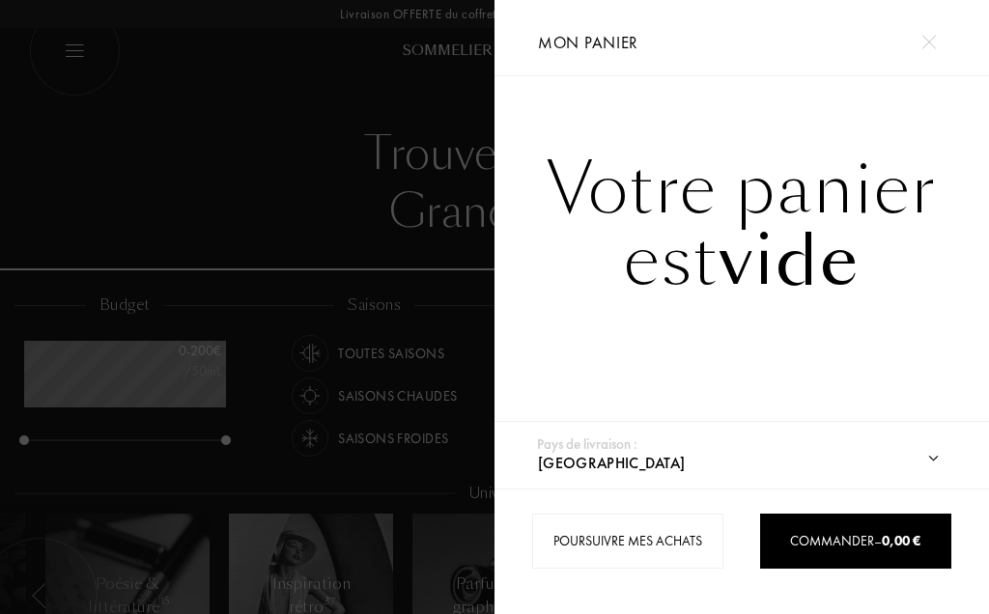
click at [382, 382] on div at bounding box center [247, 307] width 495 height 614
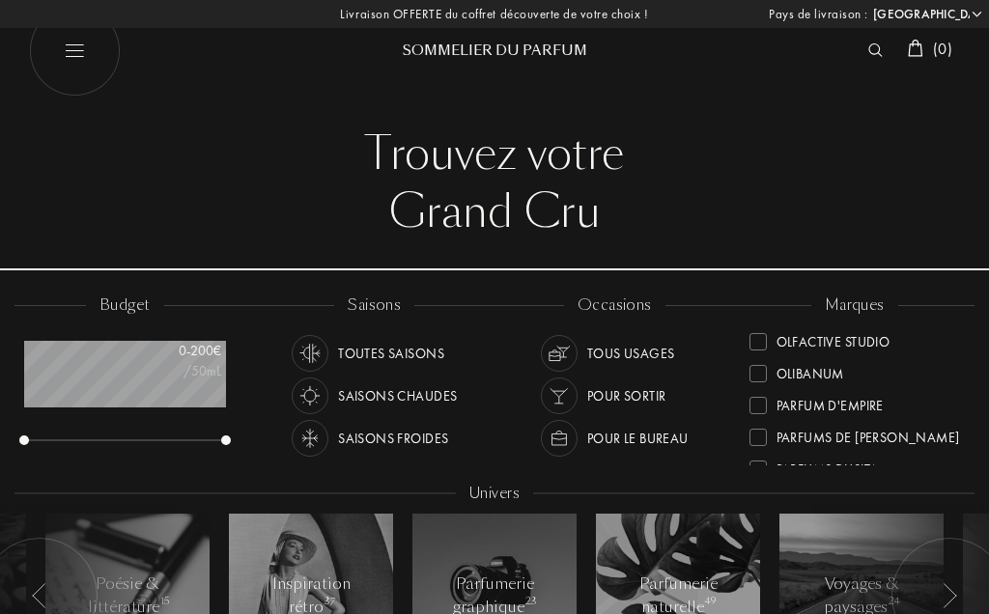
scroll to position [545, 0]
click at [836, 374] on div "Olibanum" at bounding box center [811, 371] width 68 height 26
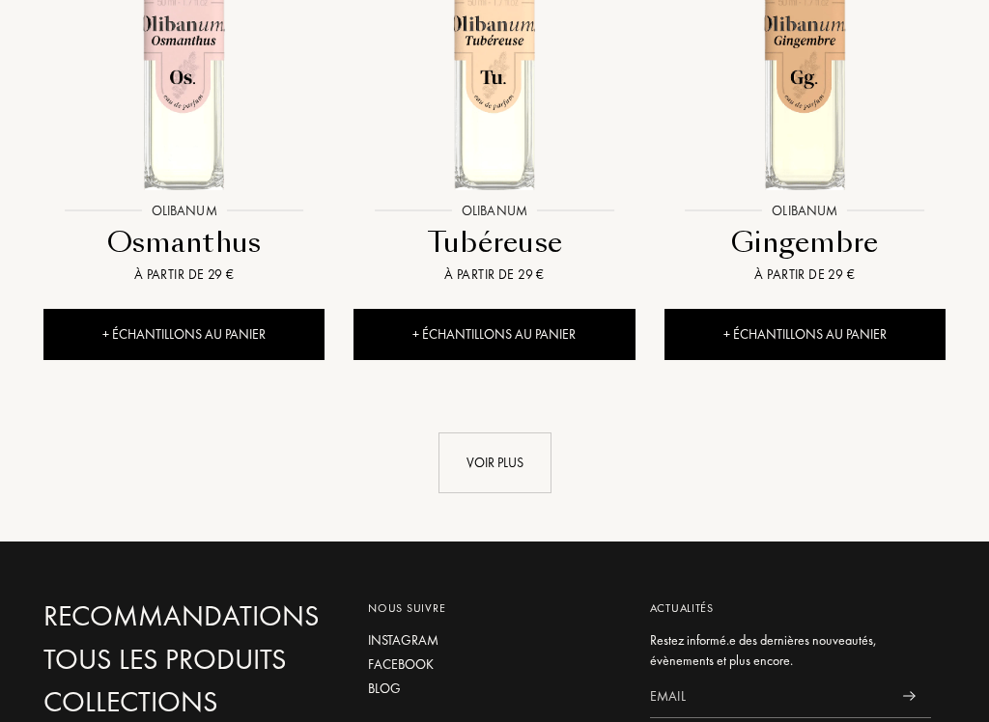
scroll to position [2467, 0]
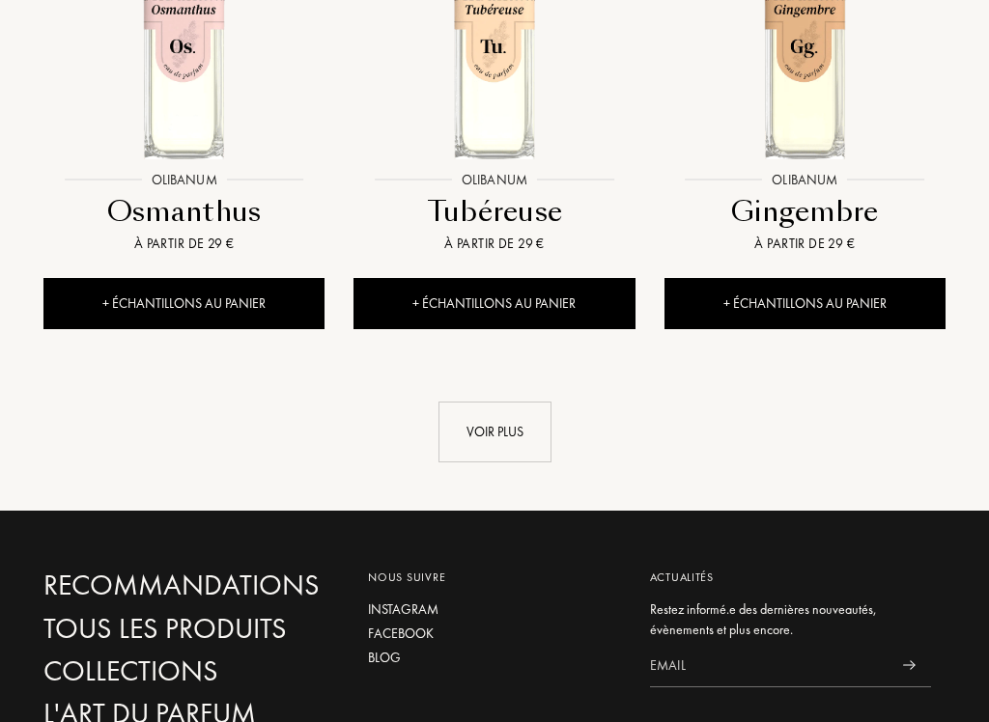
click at [504, 448] on div "Voir plus" at bounding box center [495, 432] width 113 height 61
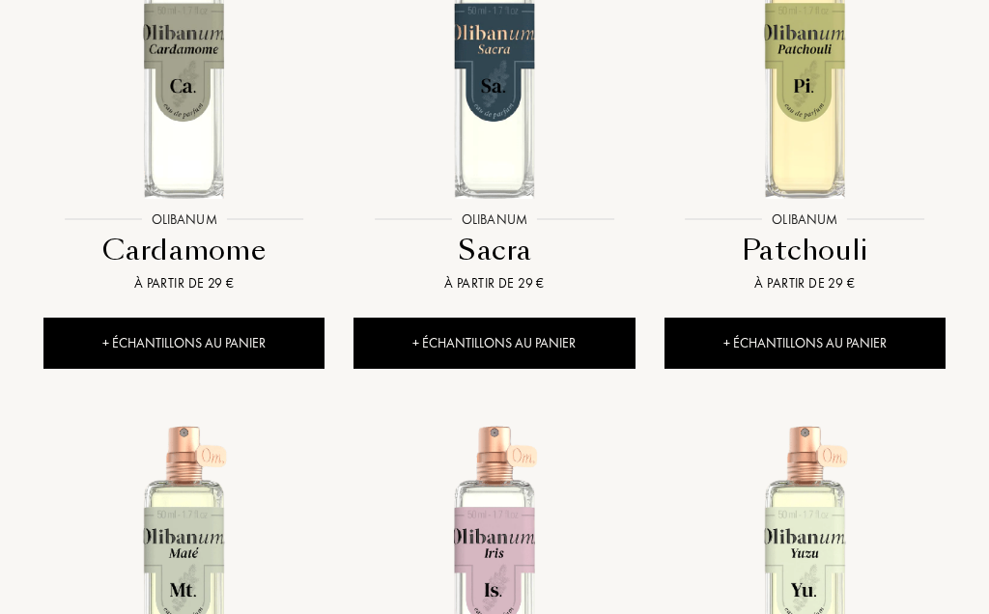
scroll to position [1309, 0]
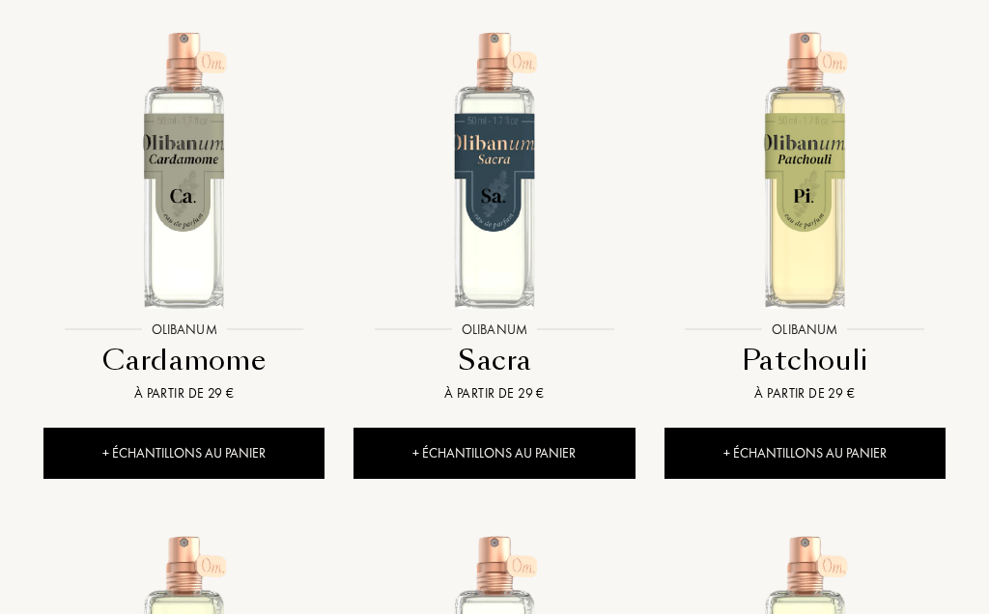
click at [209, 352] on div at bounding box center [184, 185] width 310 height 353
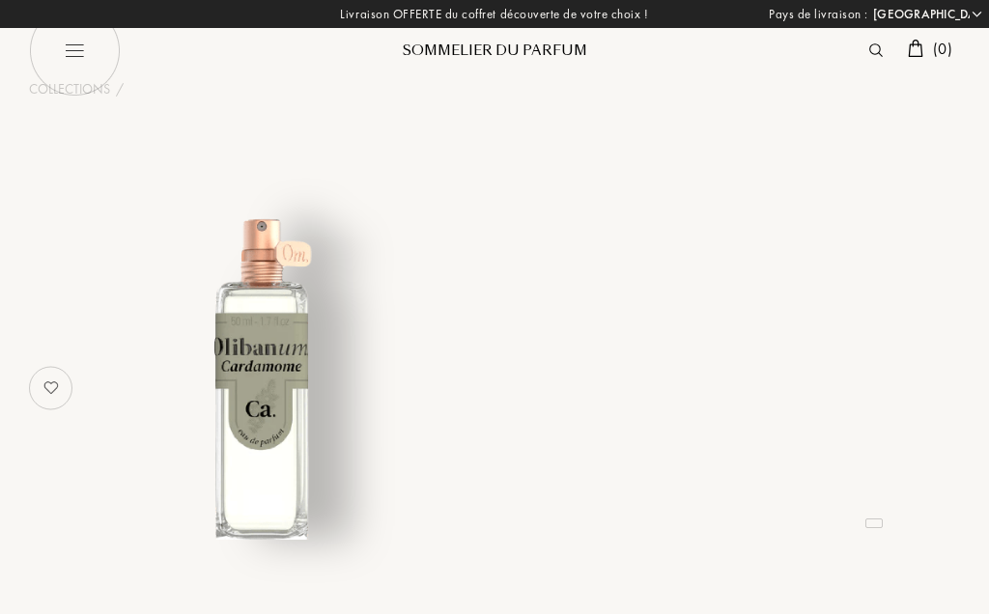
select select "FR"
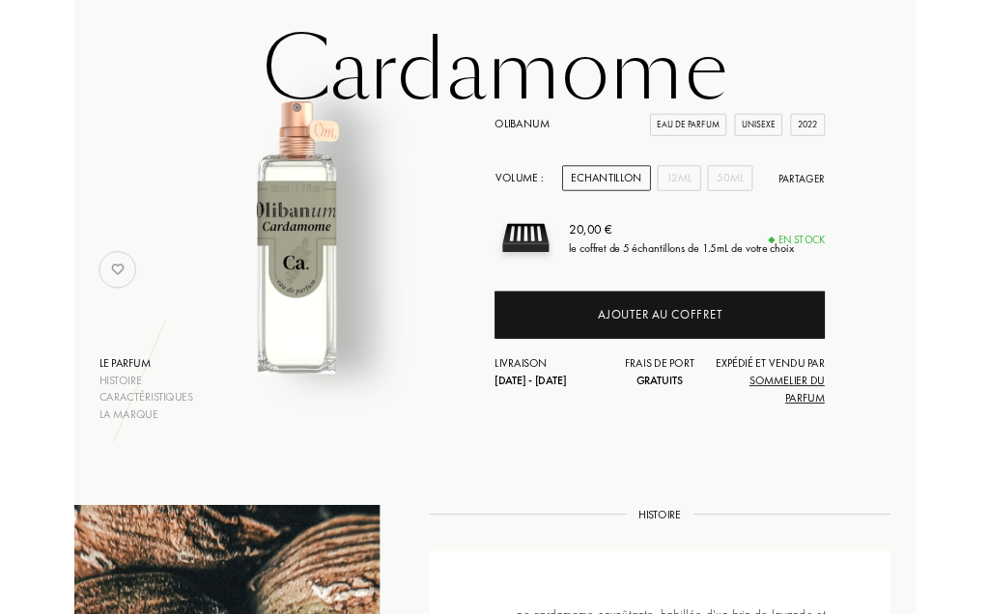
scroll to position [90, 0]
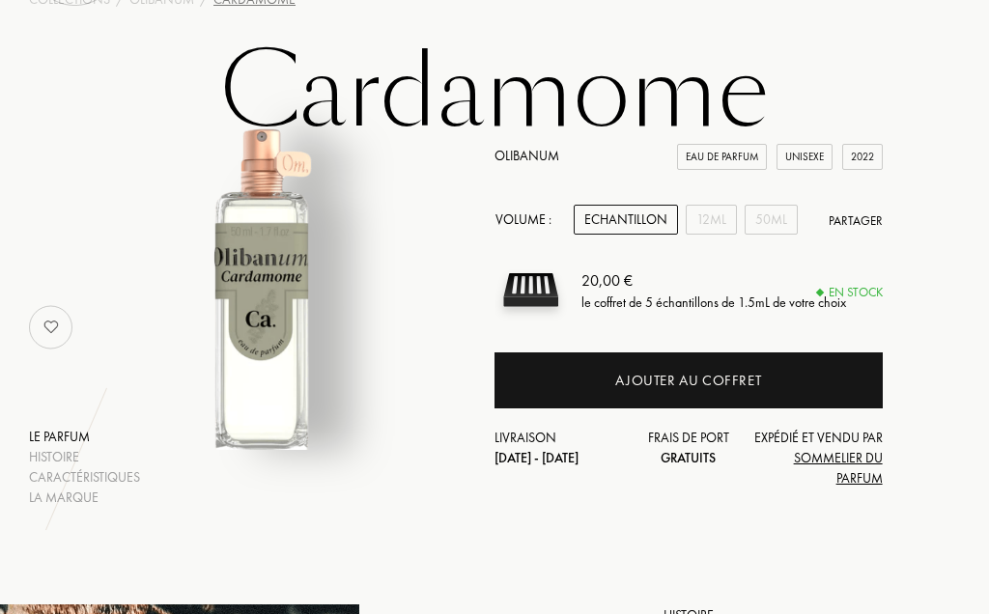
click at [713, 232] on div "12mL" at bounding box center [711, 220] width 51 height 30
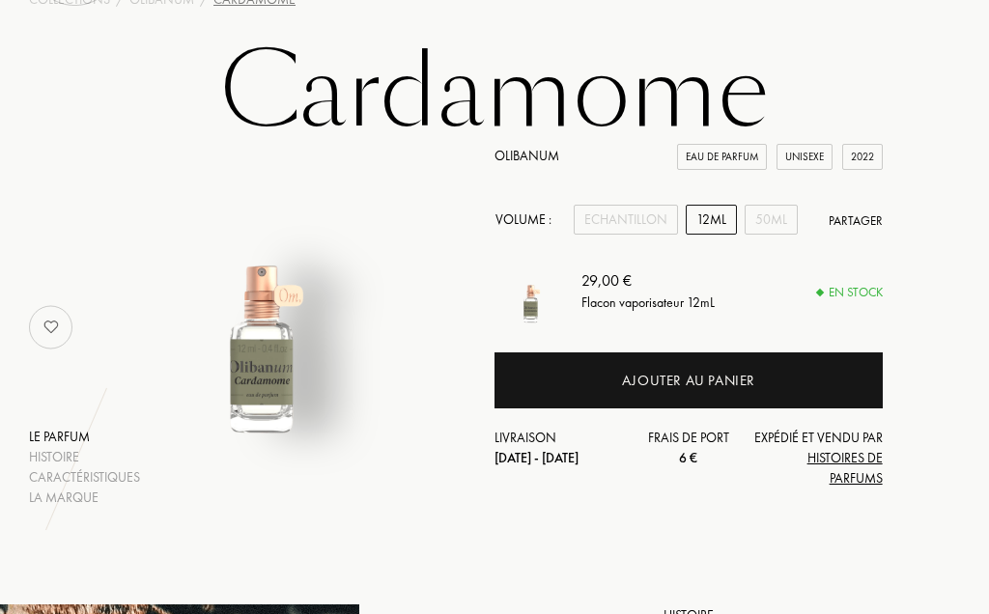
click at [779, 230] on div "50mL" at bounding box center [771, 220] width 53 height 30
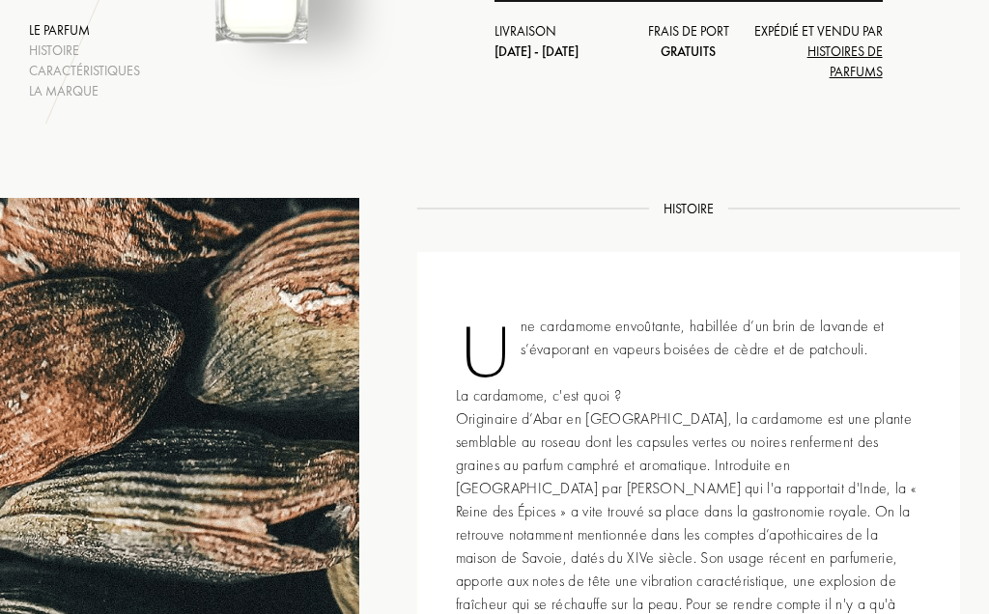
scroll to position [0, 0]
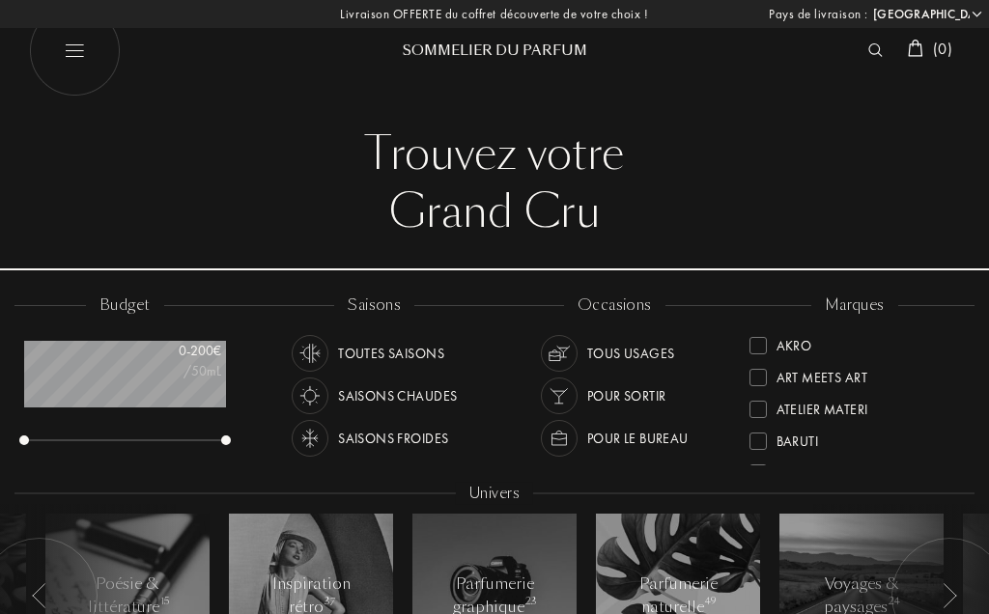
select select "FR"
click at [894, 386] on div "Hellenist" at bounding box center [856, 402] width 212 height 32
click at [764, 352] on div at bounding box center [758, 345] width 17 height 17
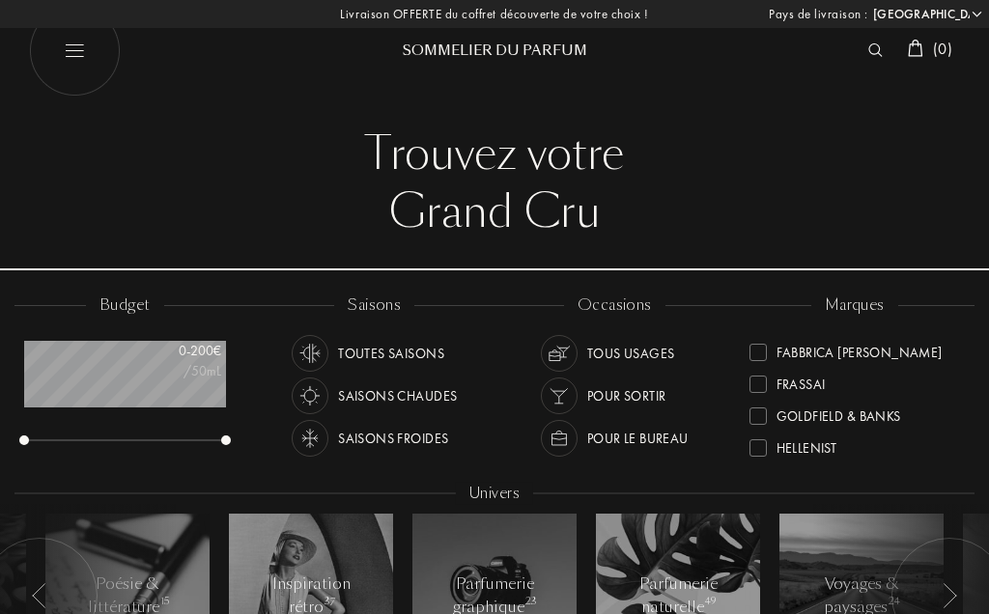
scroll to position [252, 0]
click at [892, 418] on div "Goldfield & Banks" at bounding box center [839, 409] width 125 height 26
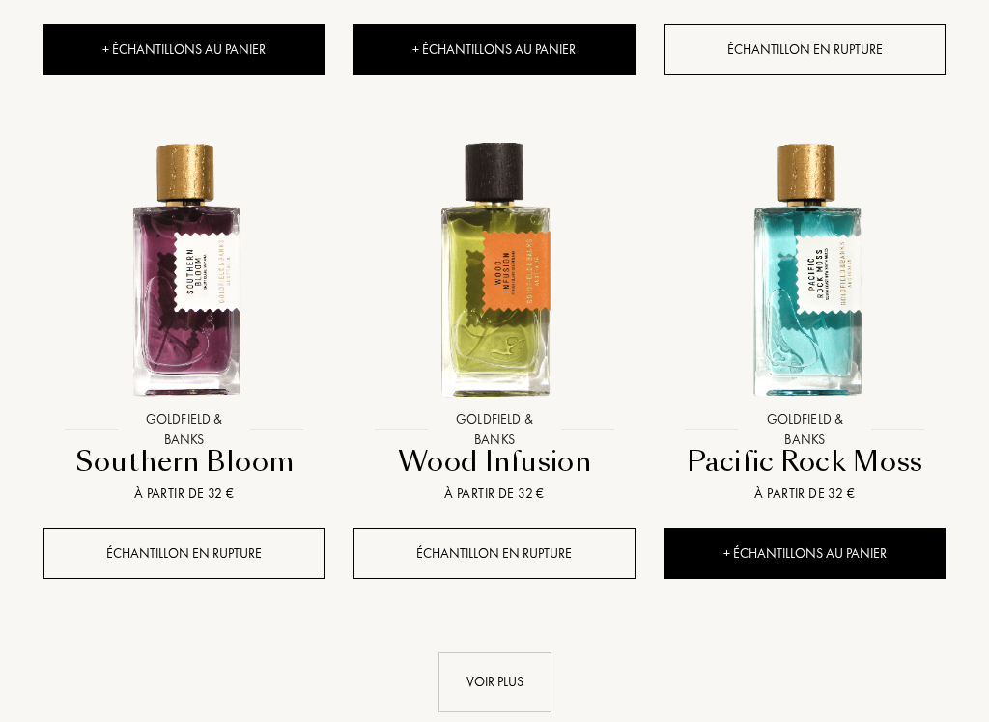
scroll to position [2218, 0]
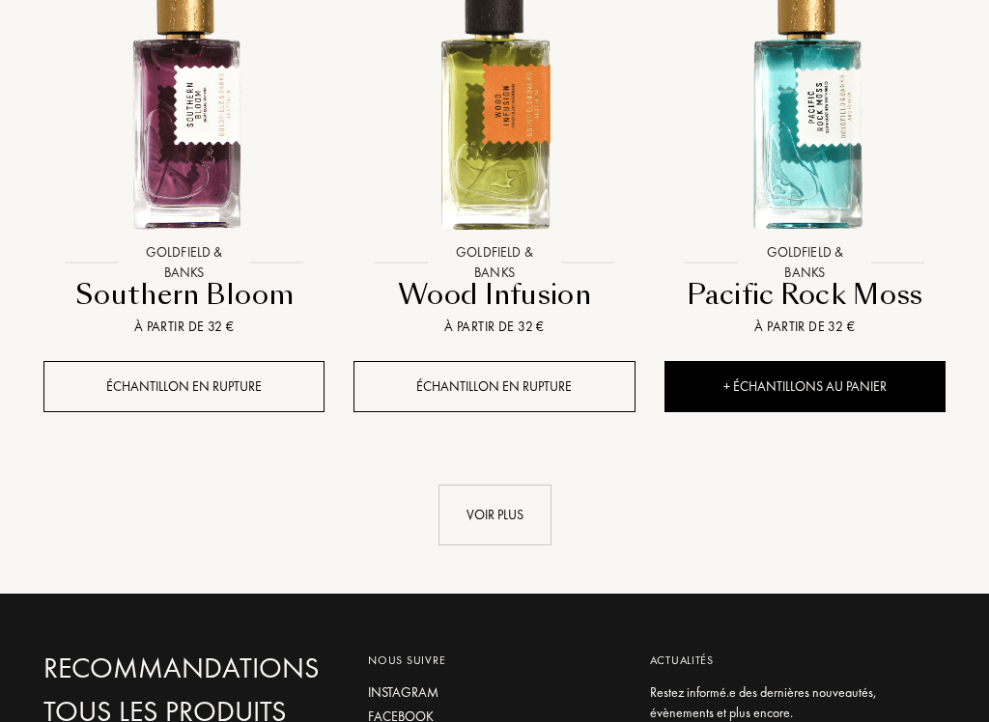
click at [499, 535] on div "Voir plus" at bounding box center [495, 516] width 113 height 61
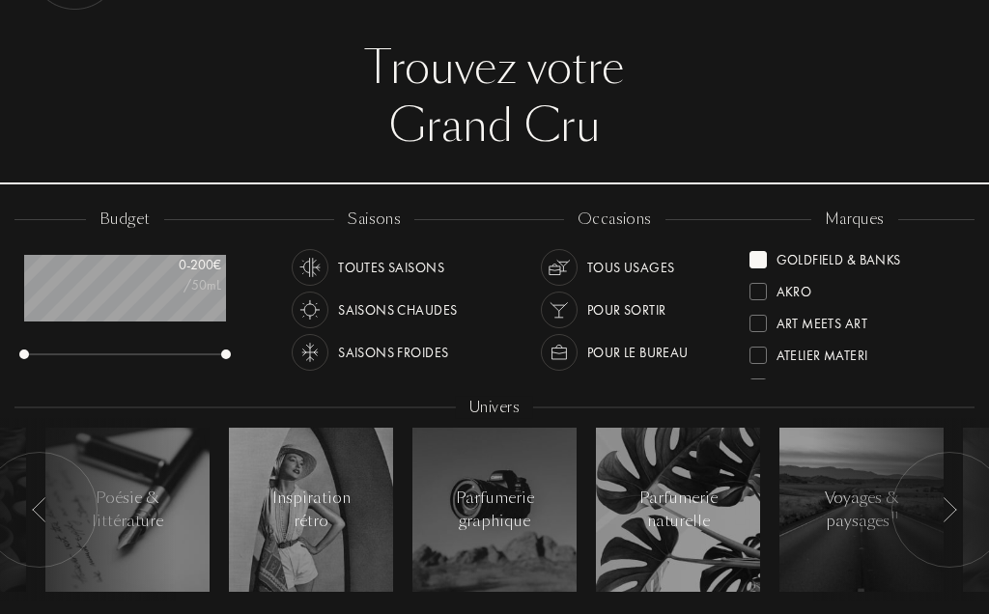
scroll to position [0, 0]
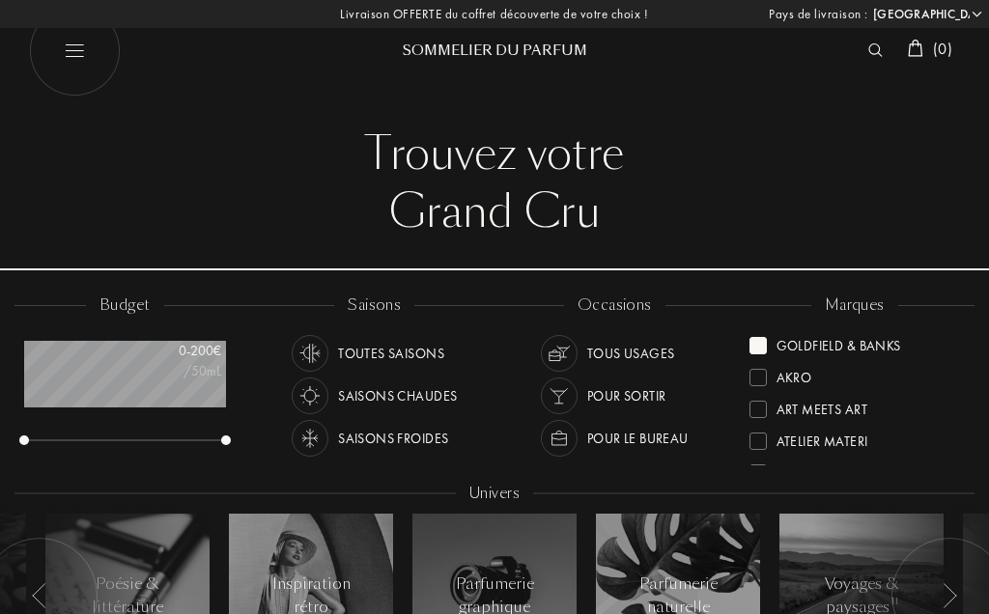
click at [765, 344] on div at bounding box center [758, 345] width 17 height 17
click at [939, 448] on div "[PERSON_NAME]" at bounding box center [856, 435] width 212 height 32
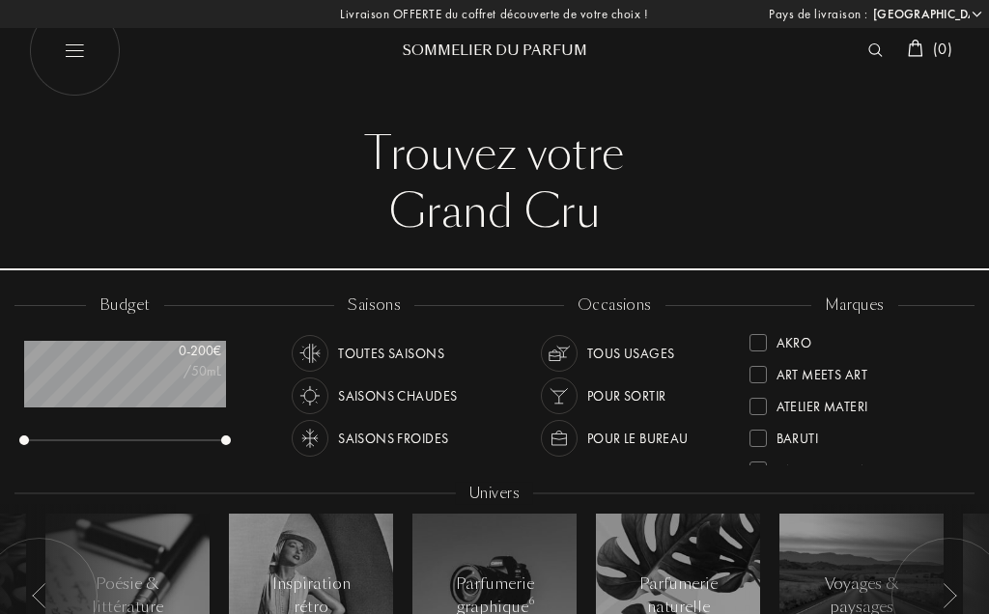
click at [864, 412] on div "Atelier Materi" at bounding box center [823, 403] width 92 height 26
click at [853, 388] on div "Akro" at bounding box center [856, 403] width 212 height 32
click at [848, 415] on div "[PERSON_NAME]" at bounding box center [829, 406] width 104 height 26
click at [807, 347] on div "Akro" at bounding box center [795, 342] width 36 height 26
click at [762, 345] on div at bounding box center [758, 345] width 17 height 17
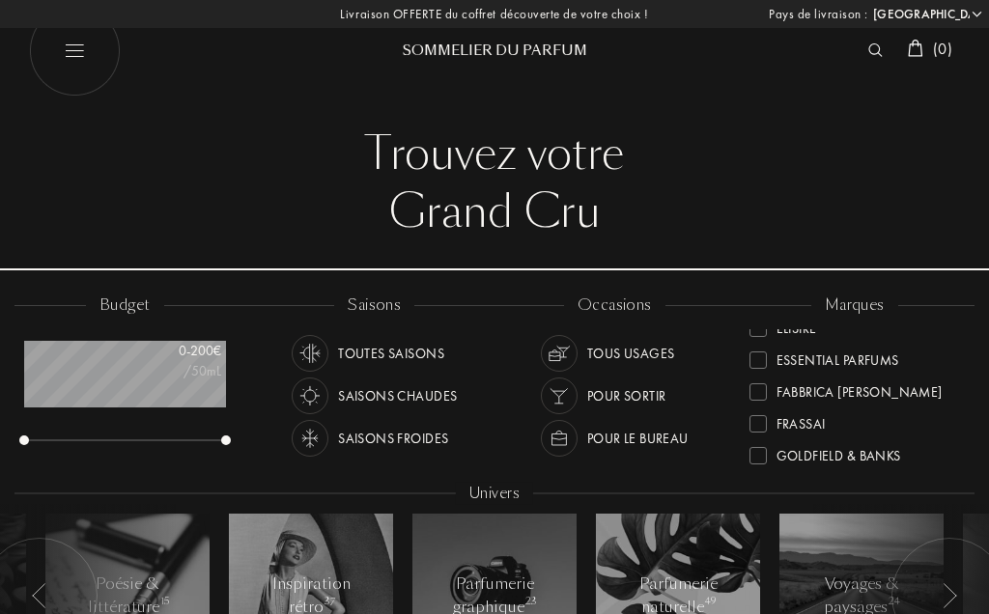
scroll to position [209, 0]
click at [890, 370] on div "Fabbrica [PERSON_NAME]" at bounding box center [856, 386] width 212 height 32
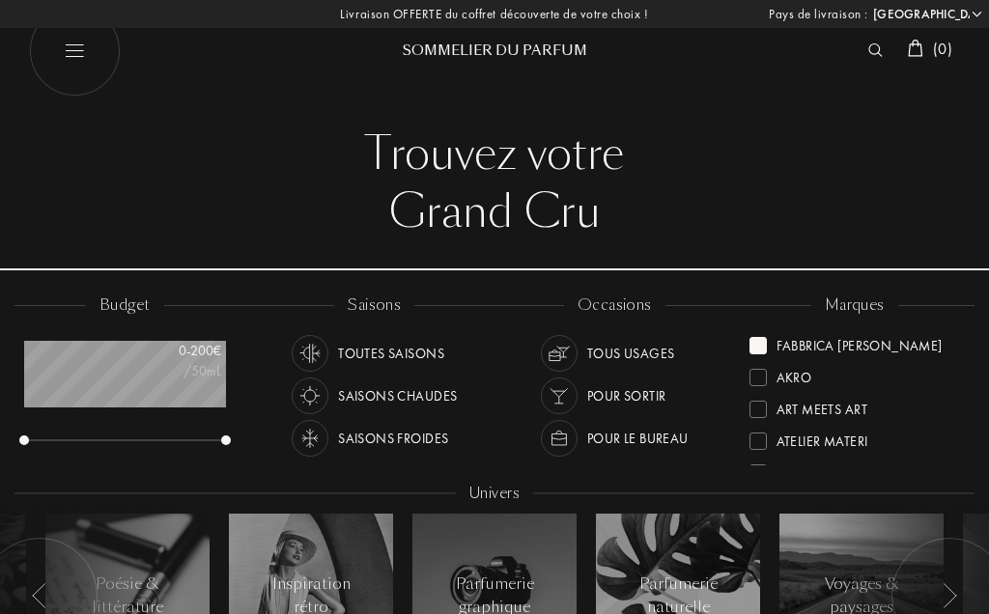
click at [764, 352] on div at bounding box center [758, 345] width 17 height 17
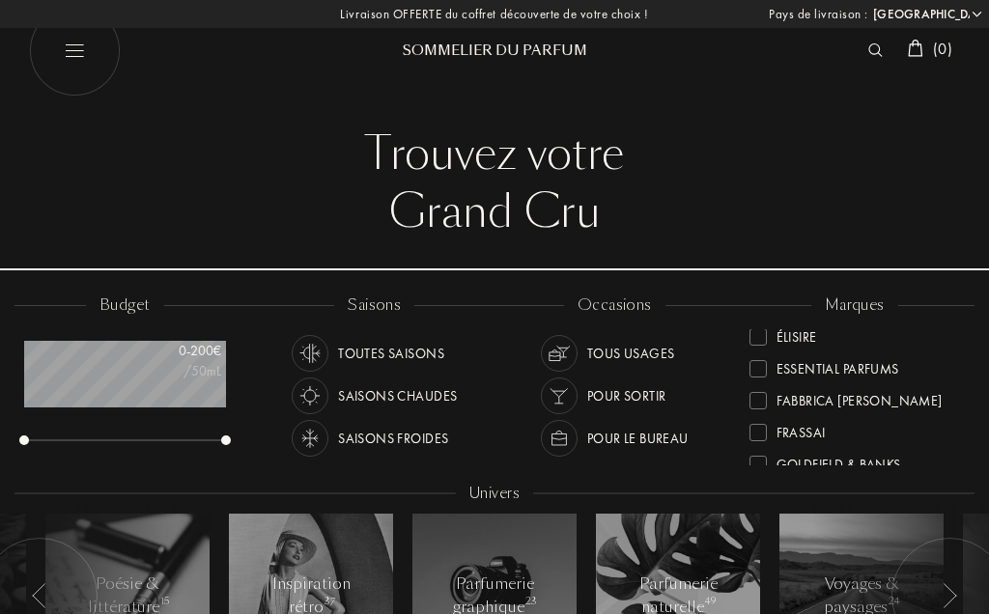
scroll to position [199, 0]
click at [766, 380] on div "Fabbrica [PERSON_NAME]" at bounding box center [856, 396] width 212 height 32
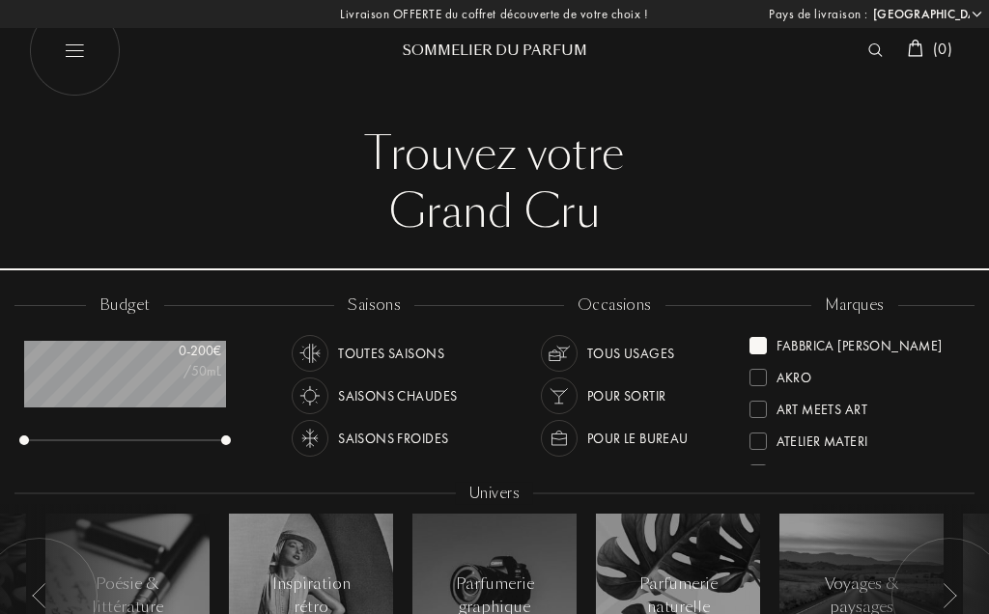
click at [764, 355] on div "Akro" at bounding box center [856, 371] width 212 height 32
click at [765, 384] on div "Fabbrica [PERSON_NAME]" at bounding box center [846, 374] width 193 height 26
click at [774, 355] on div "Art Meets Art" at bounding box center [856, 371] width 212 height 32
click at [769, 355] on div "Art Meets Art" at bounding box center [856, 371] width 212 height 32
click at [760, 349] on div at bounding box center [758, 345] width 17 height 17
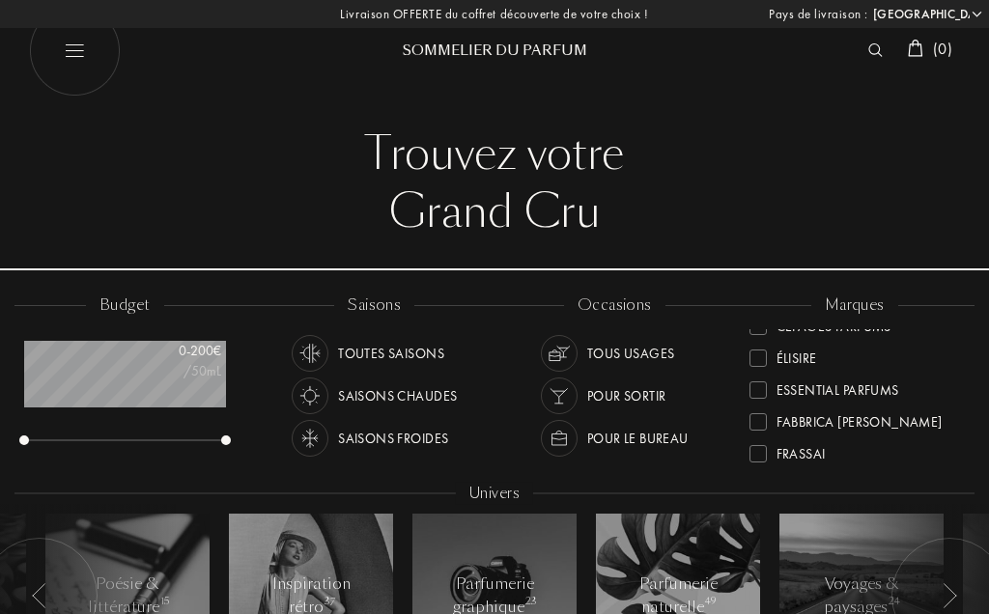
click at [856, 402] on div "Fabbrica [PERSON_NAME]" at bounding box center [856, 416] width 212 height 32
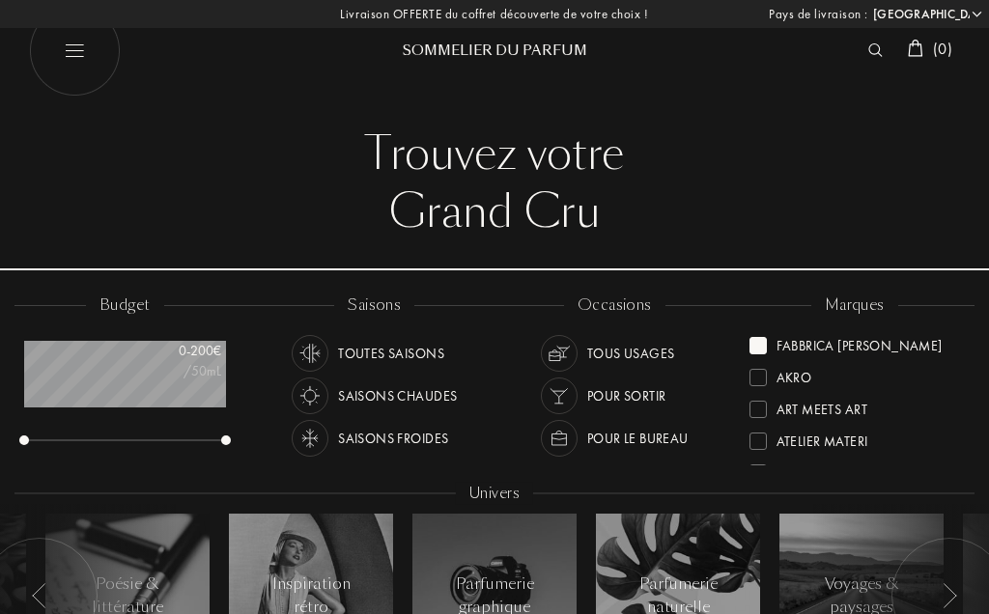
click at [765, 349] on div at bounding box center [758, 345] width 17 height 17
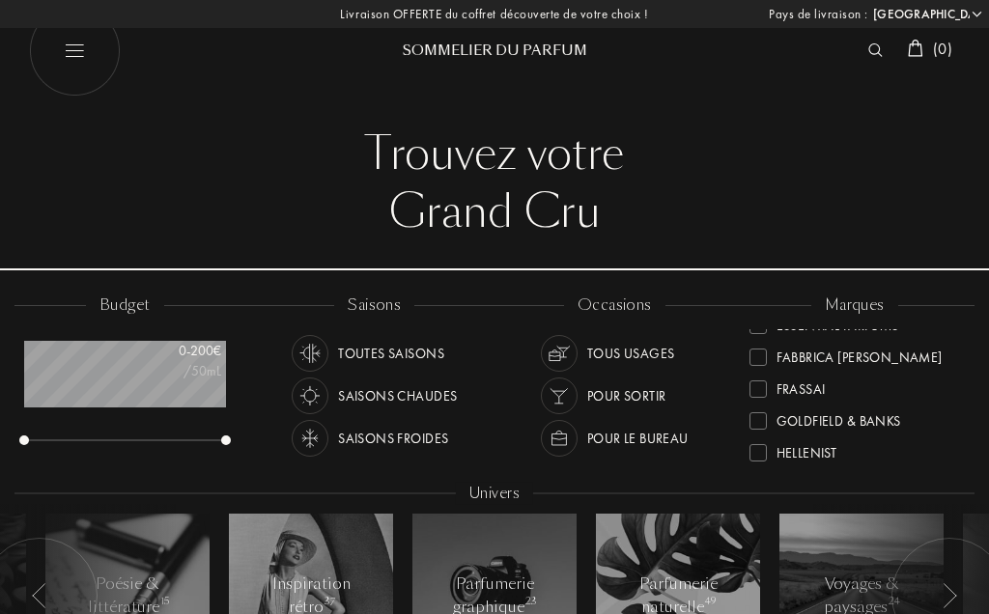
scroll to position [220, 0]
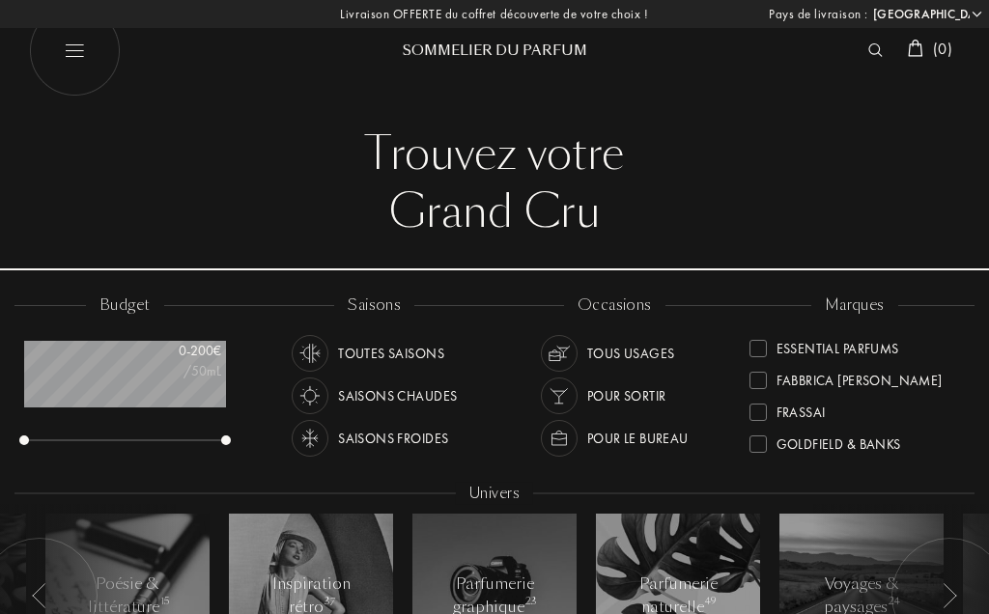
click at [767, 358] on div "Fabbrica [PERSON_NAME]" at bounding box center [856, 374] width 212 height 32
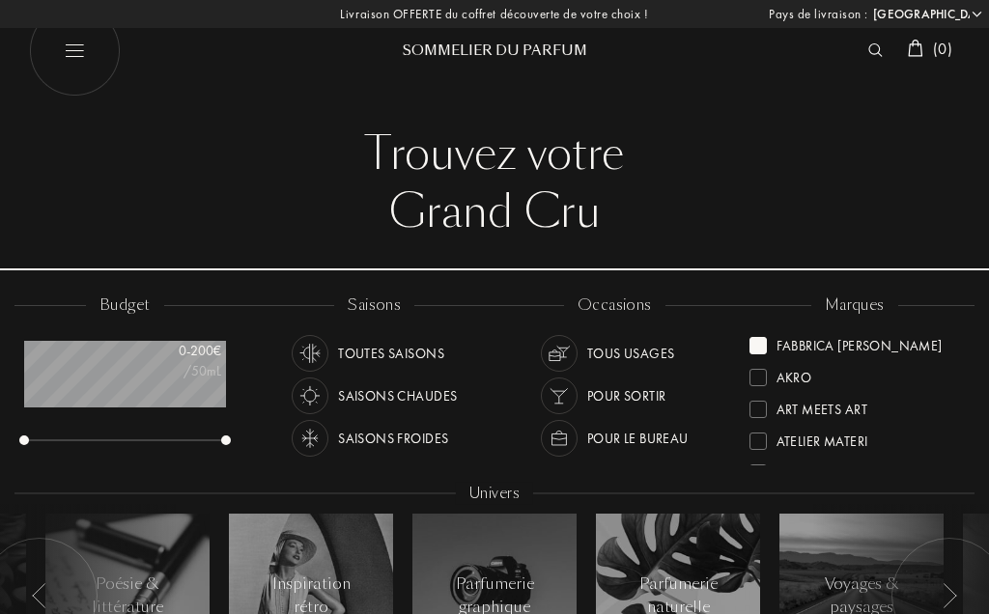
click at [770, 355] on div "Akro" at bounding box center [856, 371] width 212 height 32
click at [767, 384] on div "Fabbrica [PERSON_NAME]" at bounding box center [846, 374] width 193 height 26
click at [762, 353] on div "Akro" at bounding box center [781, 342] width 63 height 26
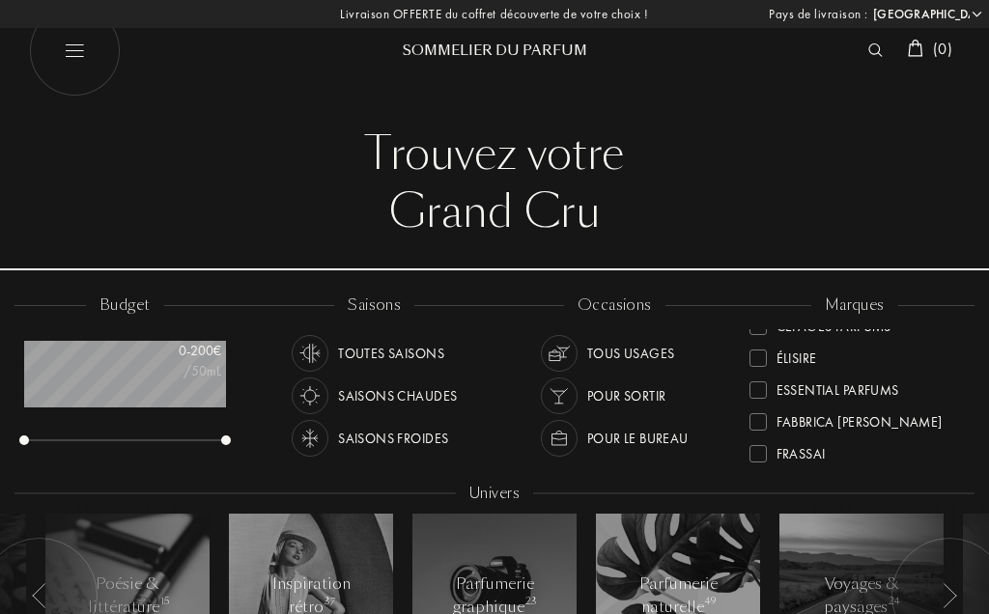
scroll to position [182, 0]
click at [881, 403] on div "Fabbrica [PERSON_NAME]" at bounding box center [860, 416] width 166 height 26
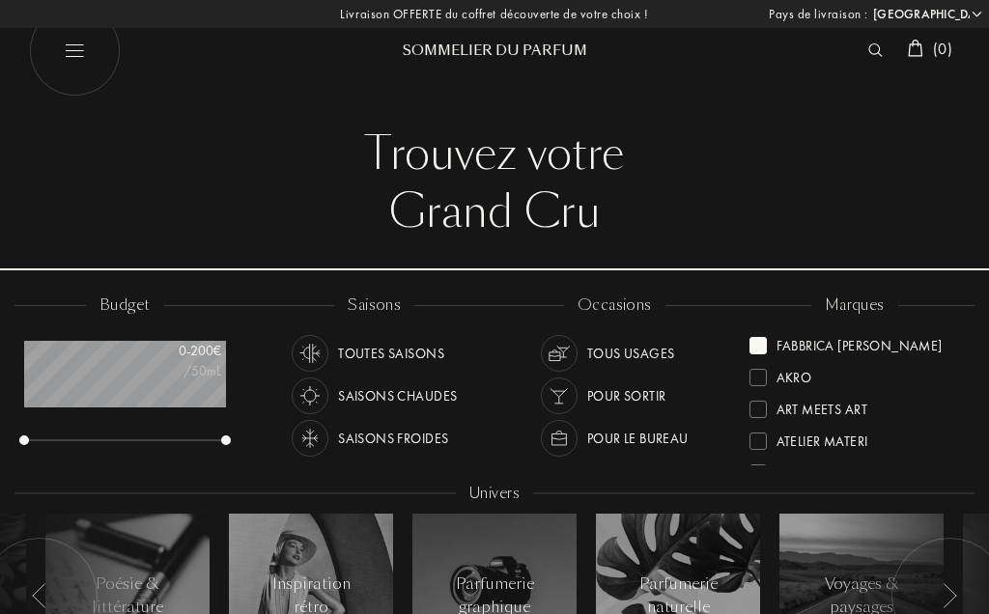
click at [763, 355] on div "Akro" at bounding box center [856, 371] width 212 height 32
click at [772, 387] on div "Art Meets Art" at bounding box center [856, 403] width 212 height 32
click at [772, 355] on div "Art Meets Art" at bounding box center [856, 371] width 212 height 32
click at [769, 380] on div "Fabbrica [PERSON_NAME]" at bounding box center [846, 374] width 193 height 26
click at [765, 355] on div "Art Meets Art" at bounding box center [856, 371] width 212 height 32
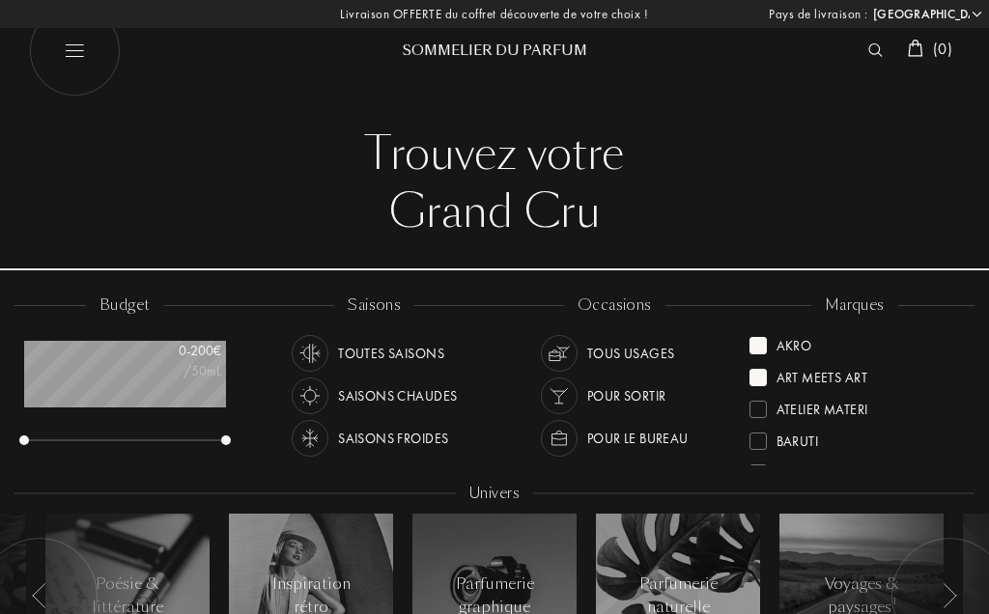
click at [771, 387] on div "Atelier Materi" at bounding box center [856, 403] width 212 height 32
click at [769, 345] on div "Akro" at bounding box center [781, 342] width 63 height 26
click at [768, 380] on div "Atelier Materi" at bounding box center [809, 374] width 119 height 26
click at [771, 346] on div "Art Meets Art" at bounding box center [809, 342] width 118 height 26
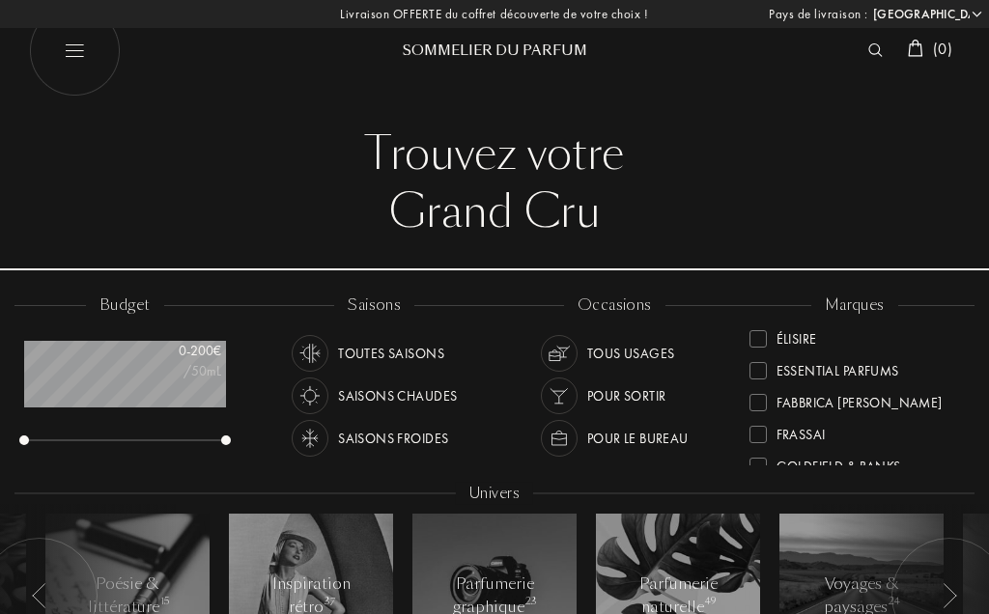
scroll to position [200, 0]
click at [885, 381] on div "Fabbrica [PERSON_NAME]" at bounding box center [856, 395] width 212 height 32
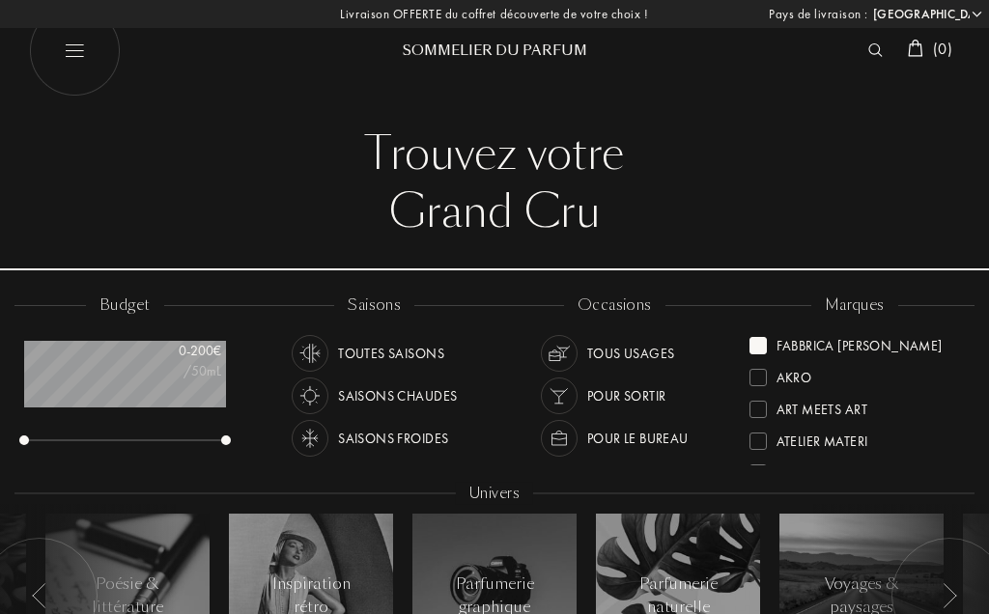
click at [760, 353] on div "Fabbrica [PERSON_NAME]" at bounding box center [846, 342] width 193 height 26
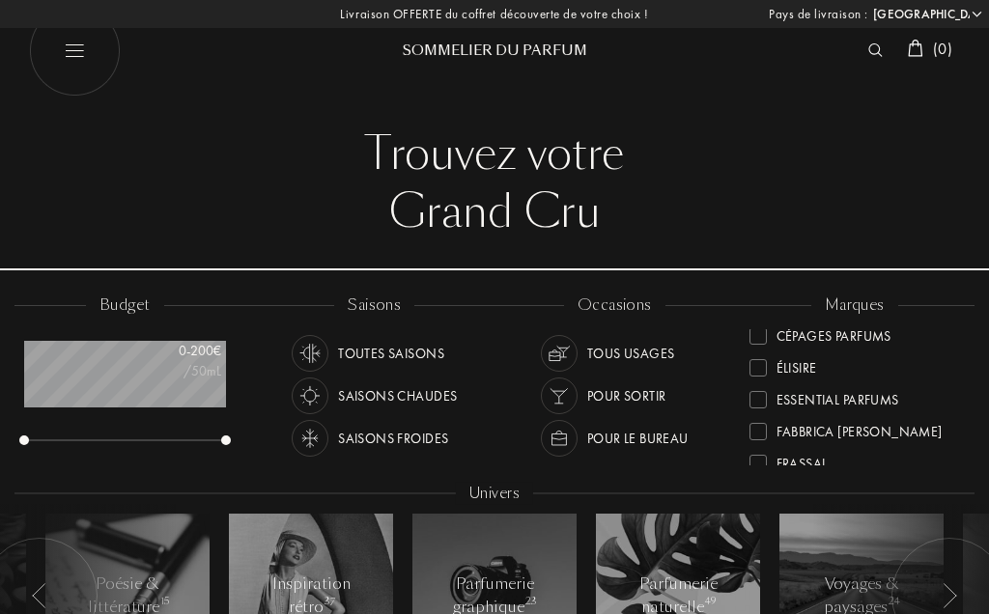
scroll to position [175, 0]
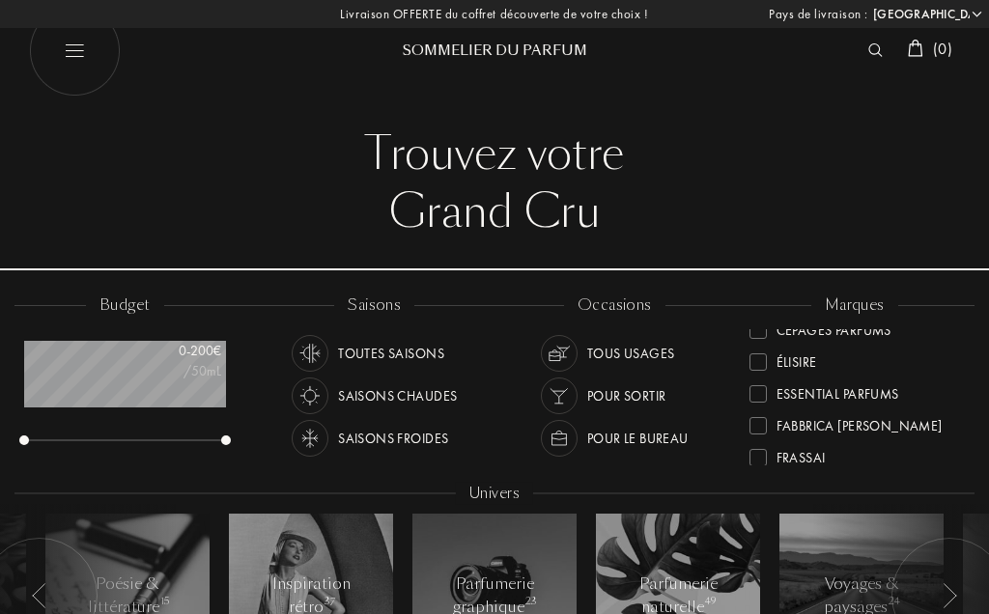
click at [764, 395] on div at bounding box center [758, 393] width 17 height 17
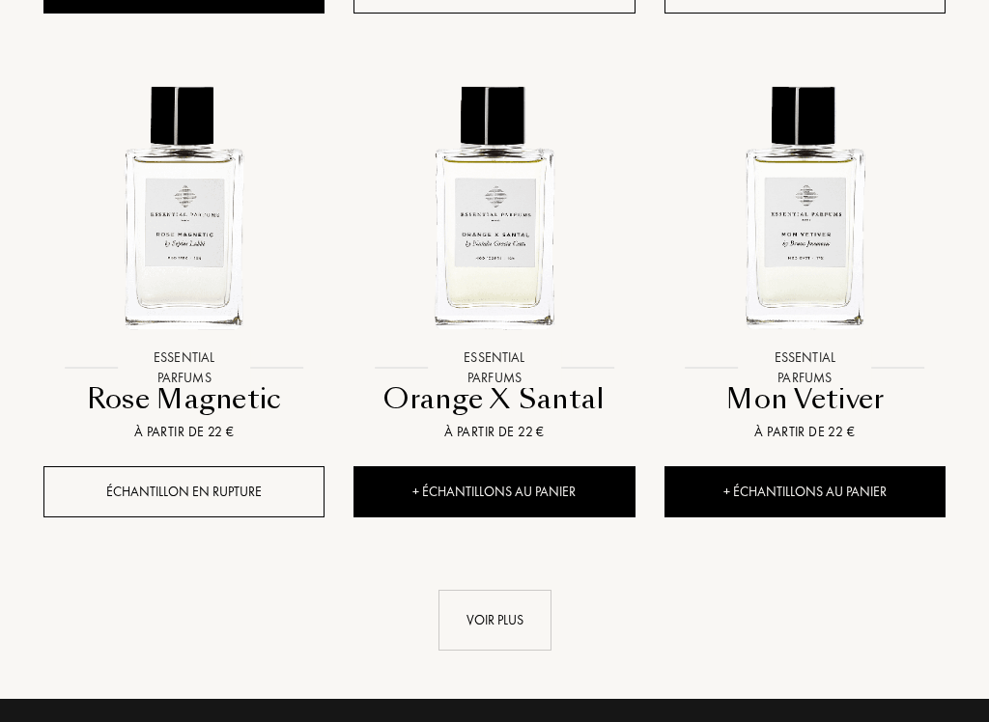
scroll to position [2320, 0]
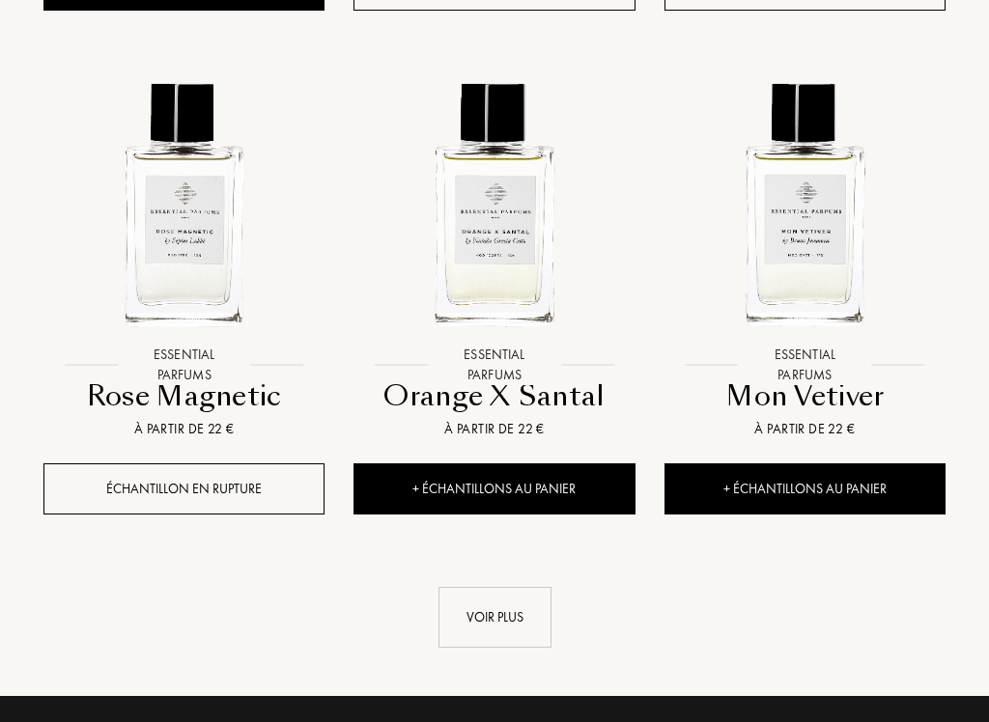
click at [519, 613] on div "Voir plus" at bounding box center [495, 617] width 113 height 61
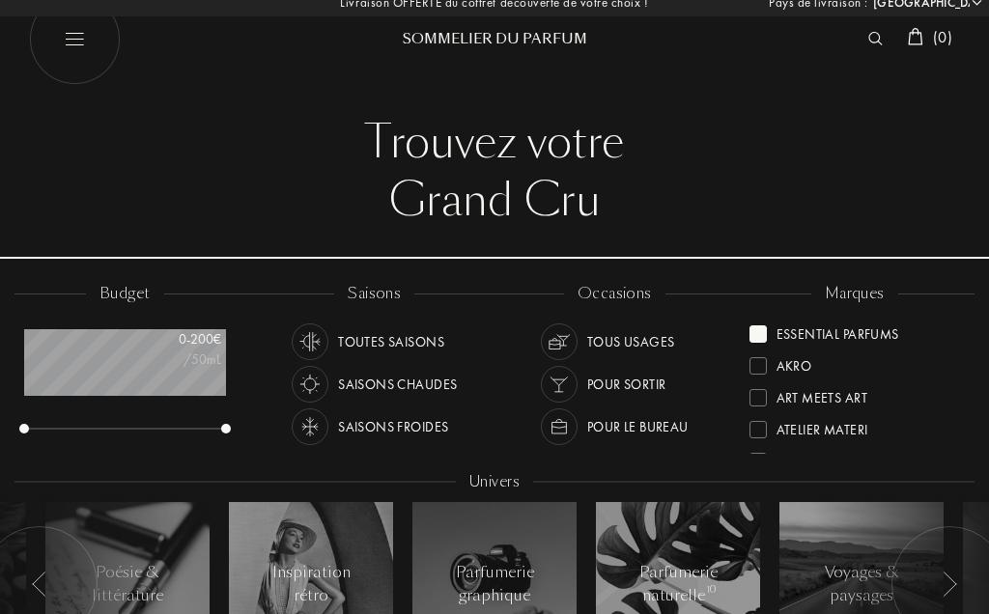
scroll to position [0, 0]
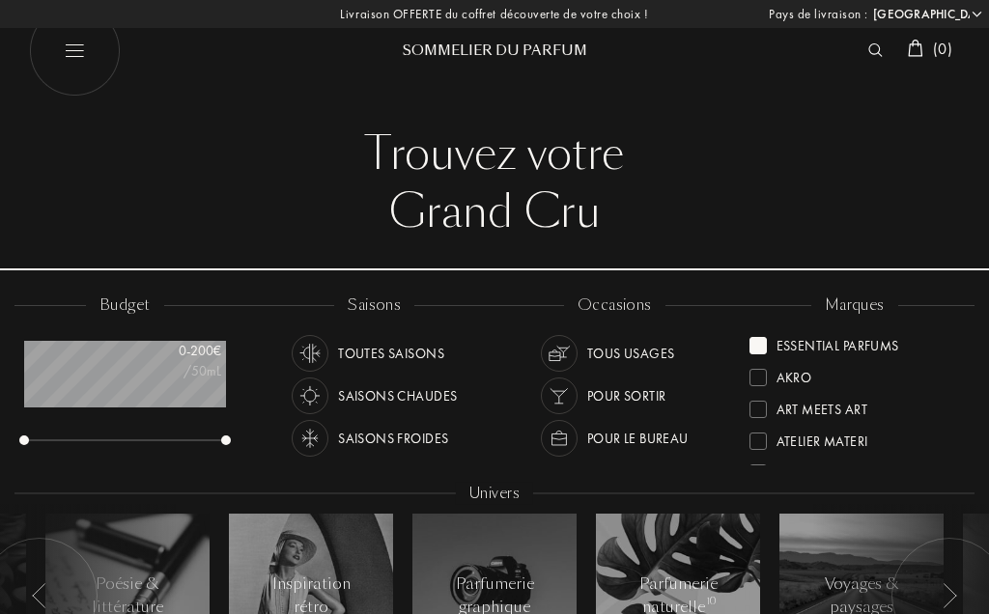
click at [764, 348] on div at bounding box center [758, 345] width 17 height 17
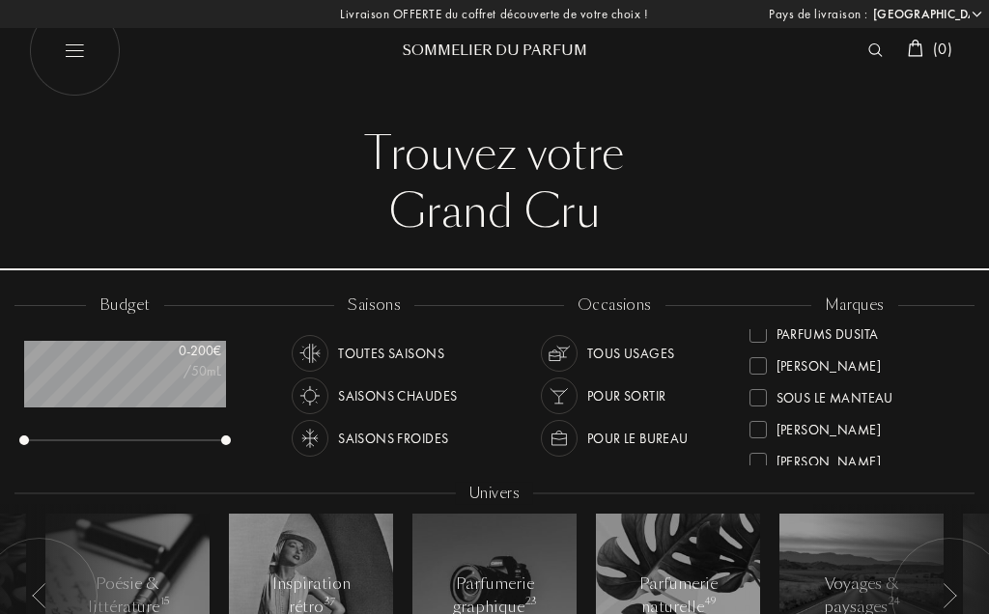
scroll to position [679, 0]
click at [881, 432] on div "[PERSON_NAME]" at bounding box center [829, 428] width 104 height 26
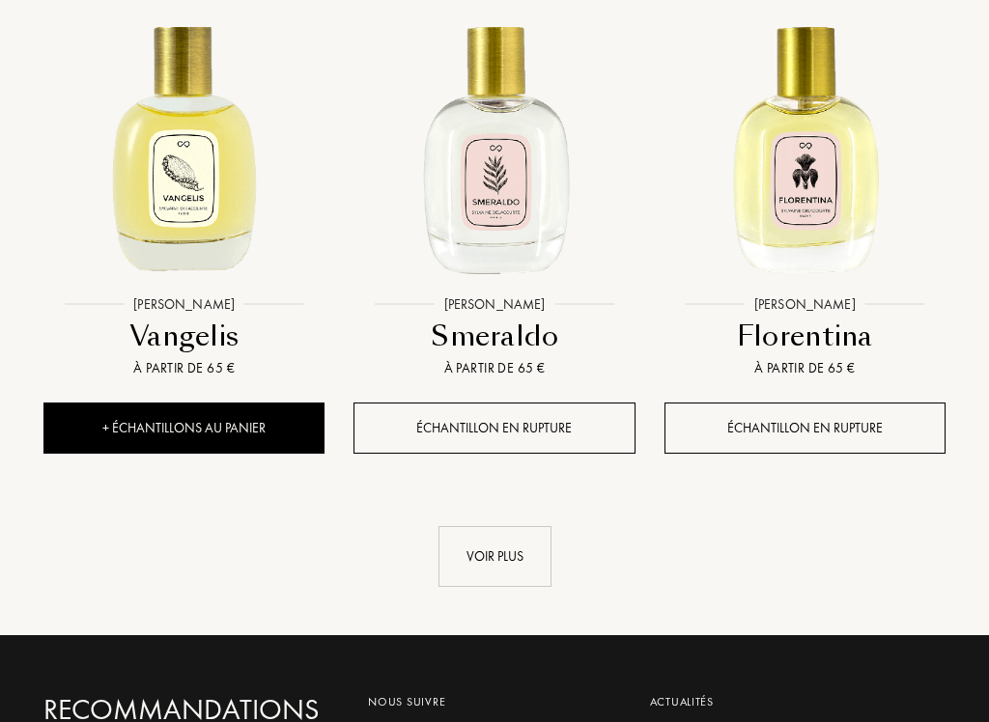
click at [503, 577] on div "Voir plus" at bounding box center [495, 557] width 113 height 61
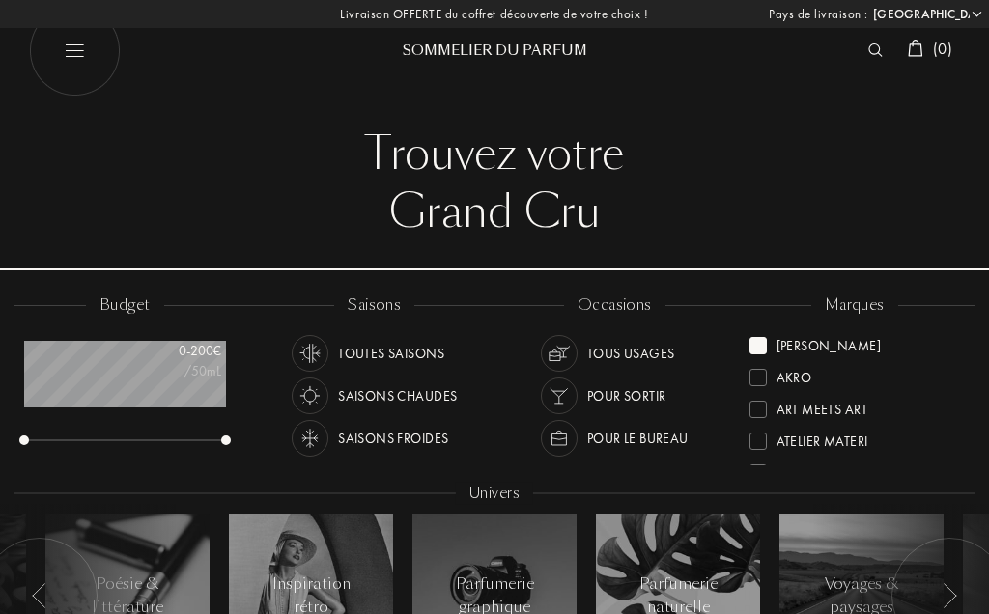
click at [767, 345] on div "[PERSON_NAME]" at bounding box center [815, 342] width 131 height 26
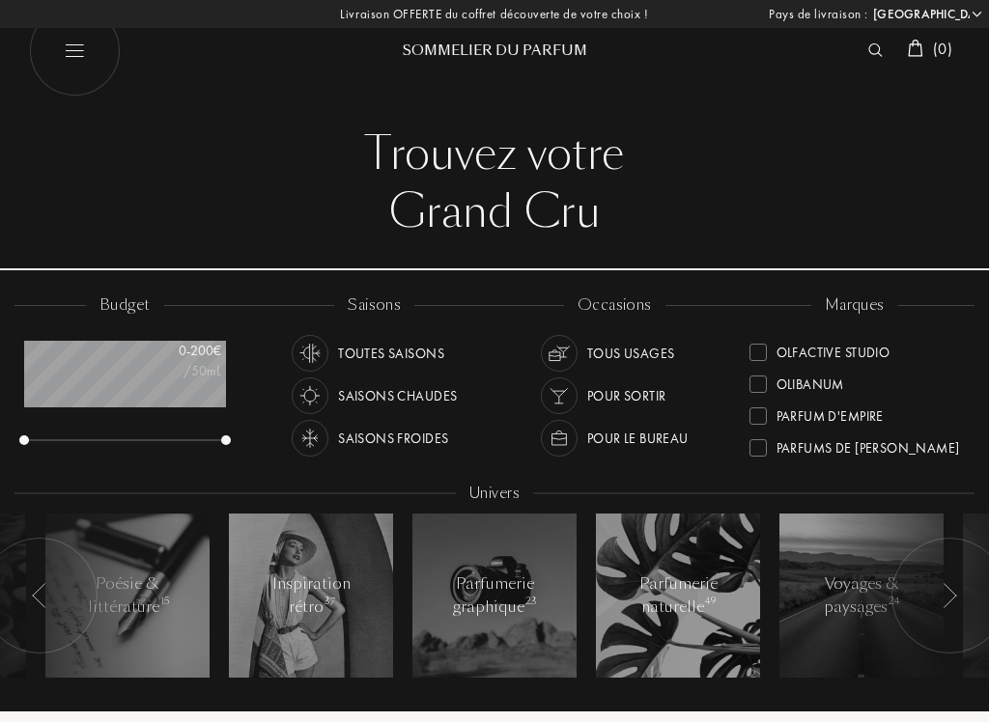
scroll to position [549, 0]
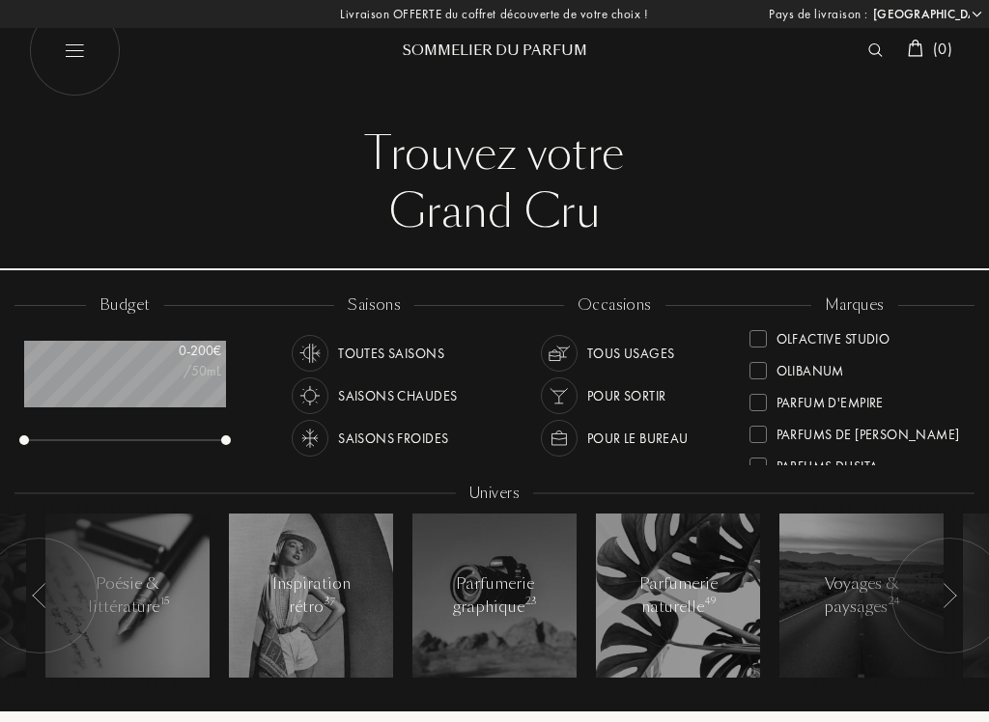
click at [916, 436] on div "Parfums de [PERSON_NAME]" at bounding box center [869, 431] width 184 height 26
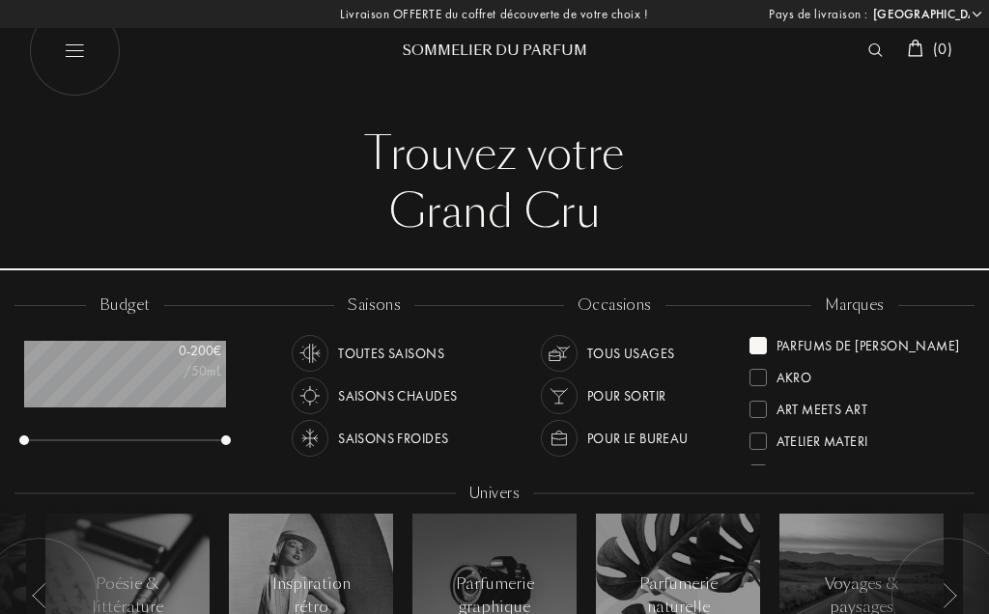
click at [762, 351] on div at bounding box center [758, 345] width 17 height 17
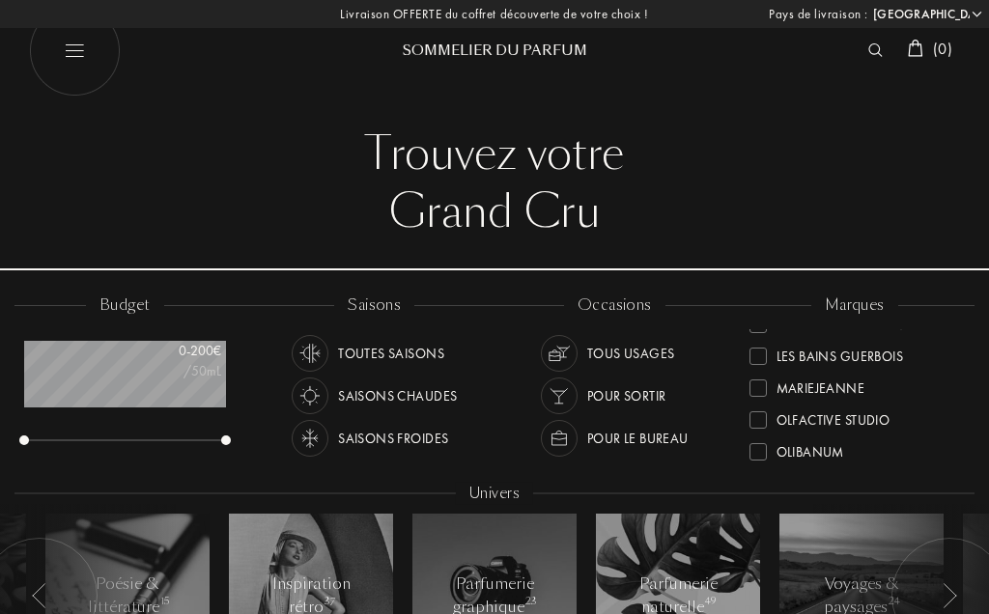
scroll to position [467, 0]
click at [896, 360] on div "Les Bains Guerbois" at bounding box center [840, 354] width 127 height 26
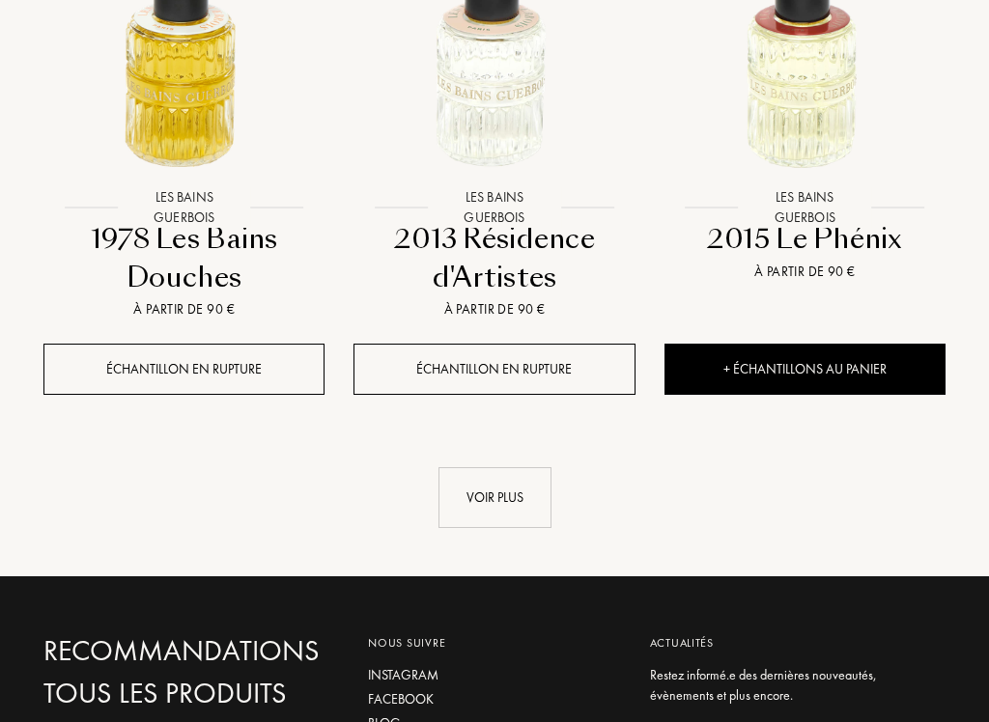
scroll to position [2481, 0]
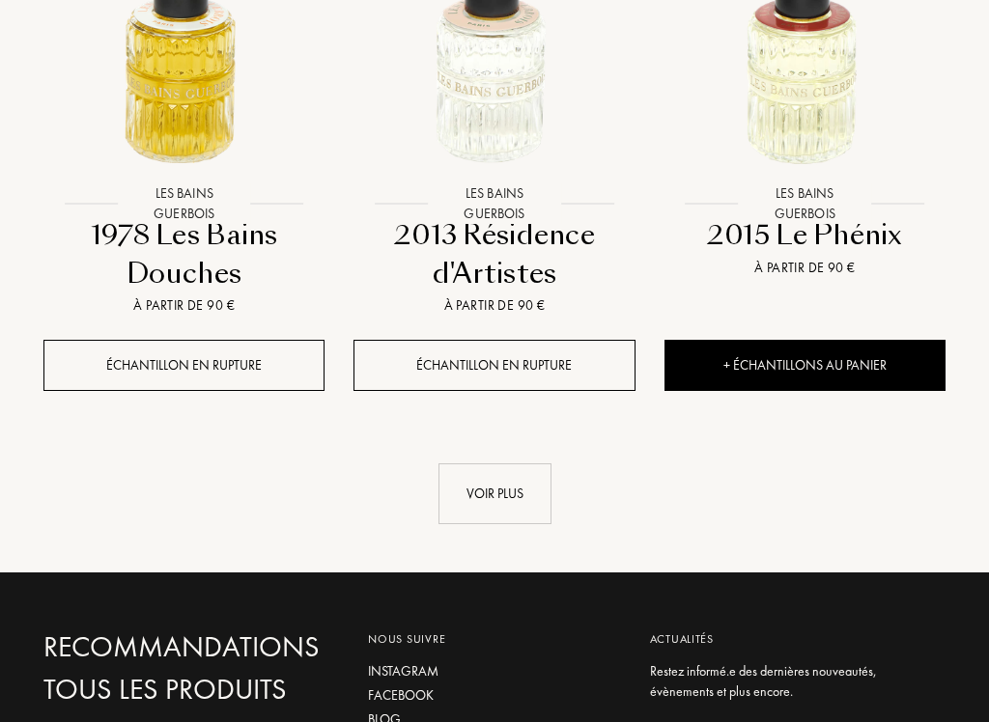
click at [511, 524] on div "Voir plus" at bounding box center [495, 494] width 113 height 61
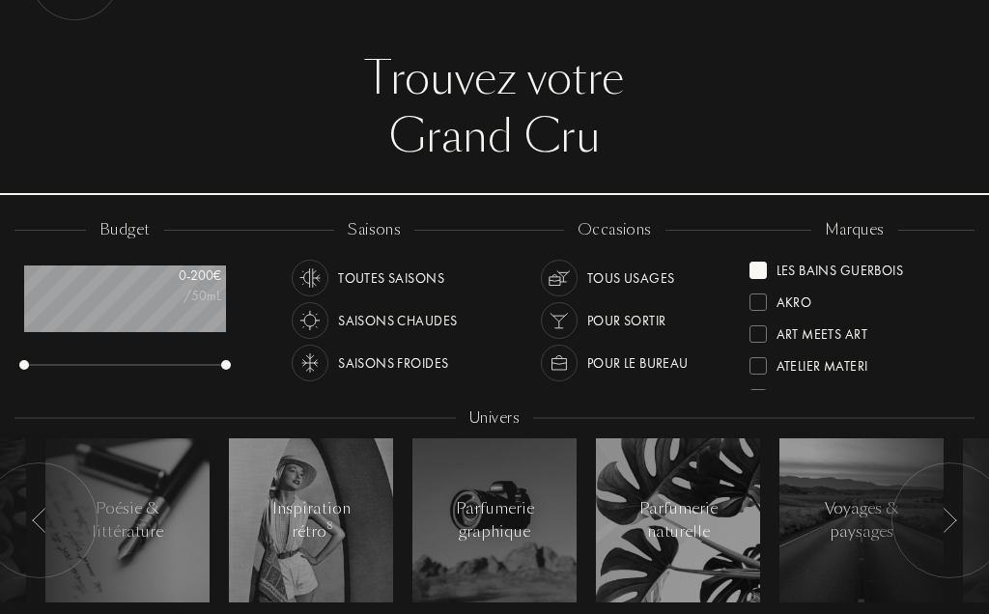
scroll to position [0, 0]
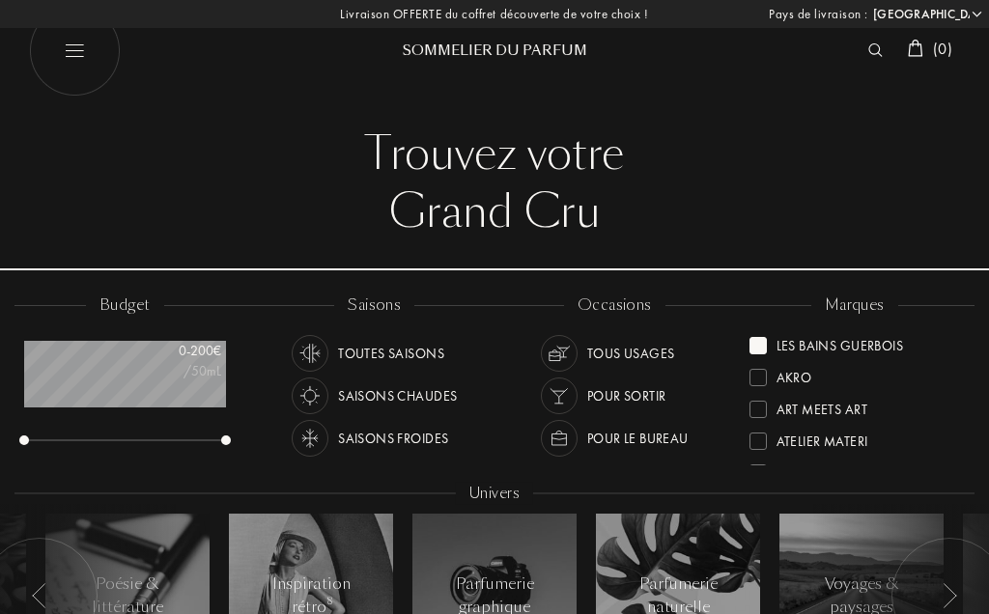
click at [765, 349] on div at bounding box center [758, 345] width 17 height 17
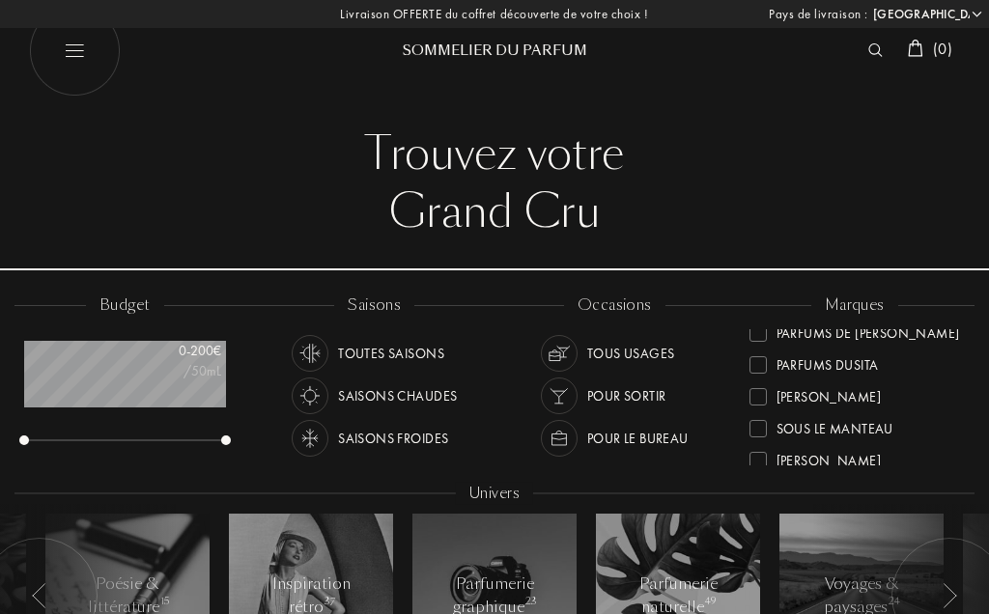
scroll to position [654, 0]
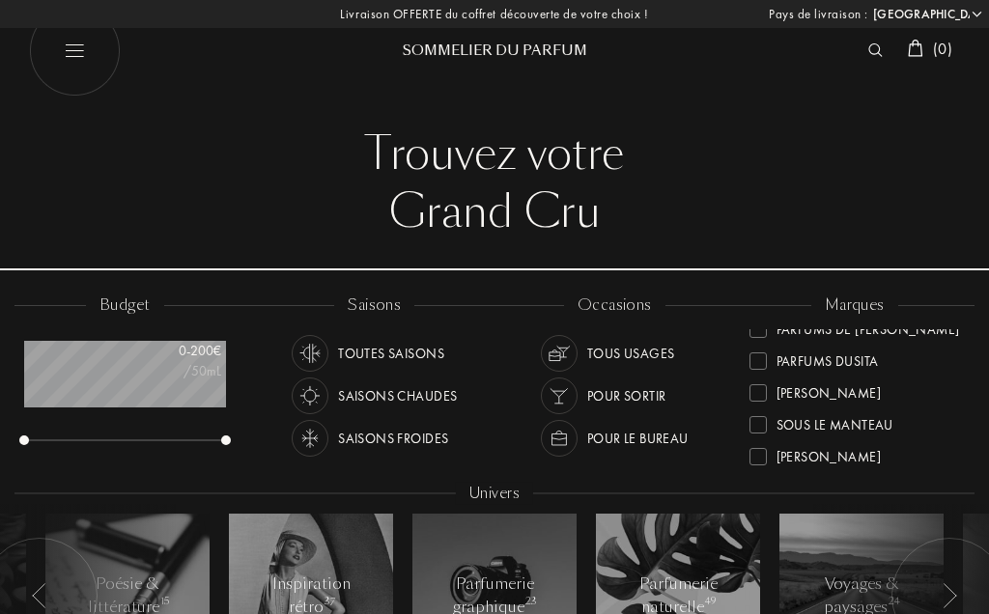
click at [872, 365] on div "Parfums Dusita" at bounding box center [828, 358] width 102 height 26
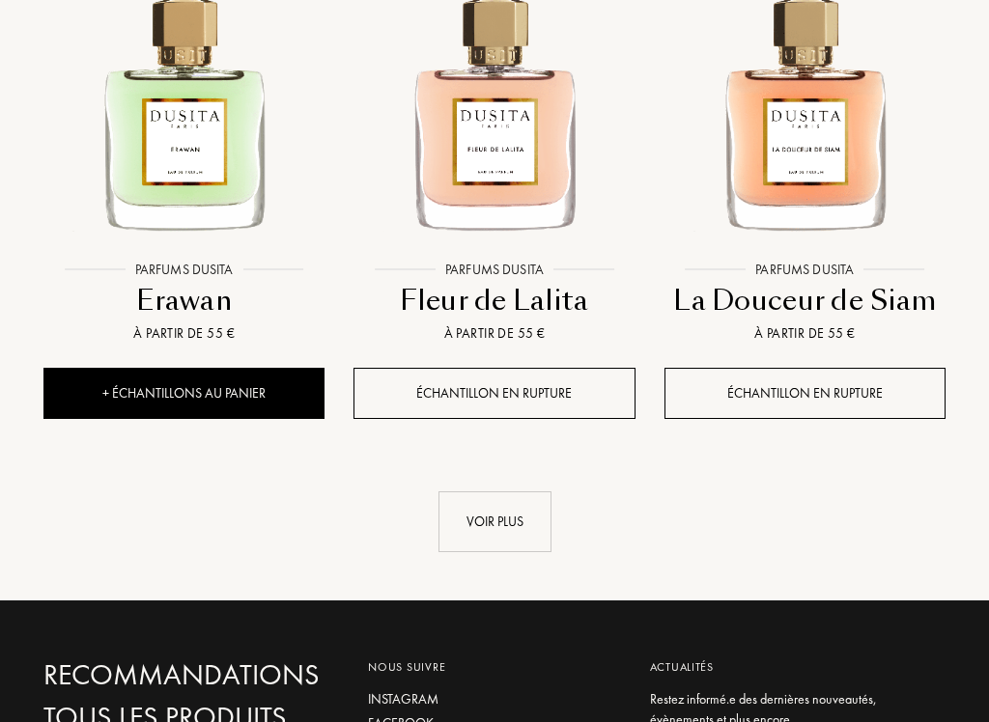
click at [519, 553] on div "Voir plus" at bounding box center [495, 523] width 113 height 61
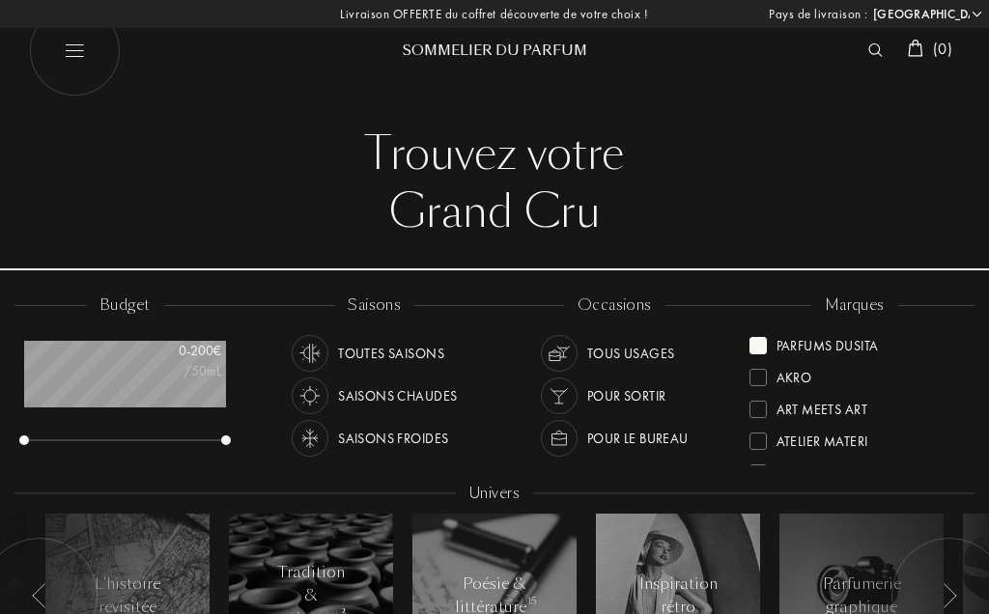
click at [764, 355] on div "Akro" at bounding box center [856, 371] width 212 height 32
click at [770, 382] on div "Parfums Dusita" at bounding box center [814, 374] width 129 height 26
click at [768, 352] on div "Akro" at bounding box center [781, 342] width 63 height 26
click at [887, 380] on div "Sous le Manteau" at bounding box center [835, 374] width 117 height 26
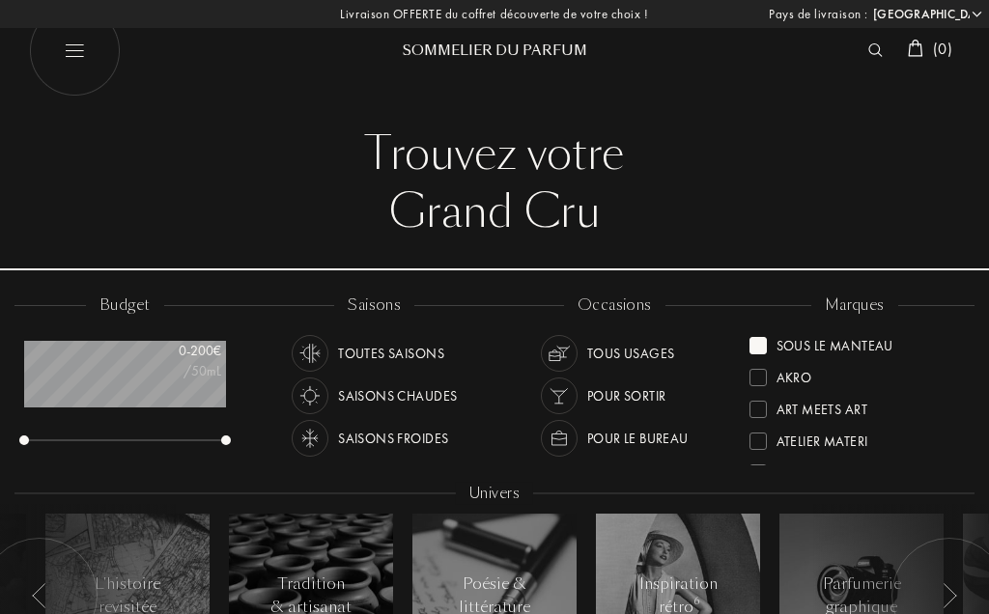
click at [761, 355] on div "Akro" at bounding box center [856, 371] width 212 height 32
click at [806, 355] on div "Sous le Manteau" at bounding box center [856, 371] width 212 height 32
click at [800, 355] on div "Art Meets Art" at bounding box center [856, 371] width 212 height 32
click at [766, 353] on div "Akro" at bounding box center [781, 342] width 63 height 26
click at [766, 346] on div at bounding box center [758, 345] width 17 height 17
